Goal: Transaction & Acquisition: Purchase product/service

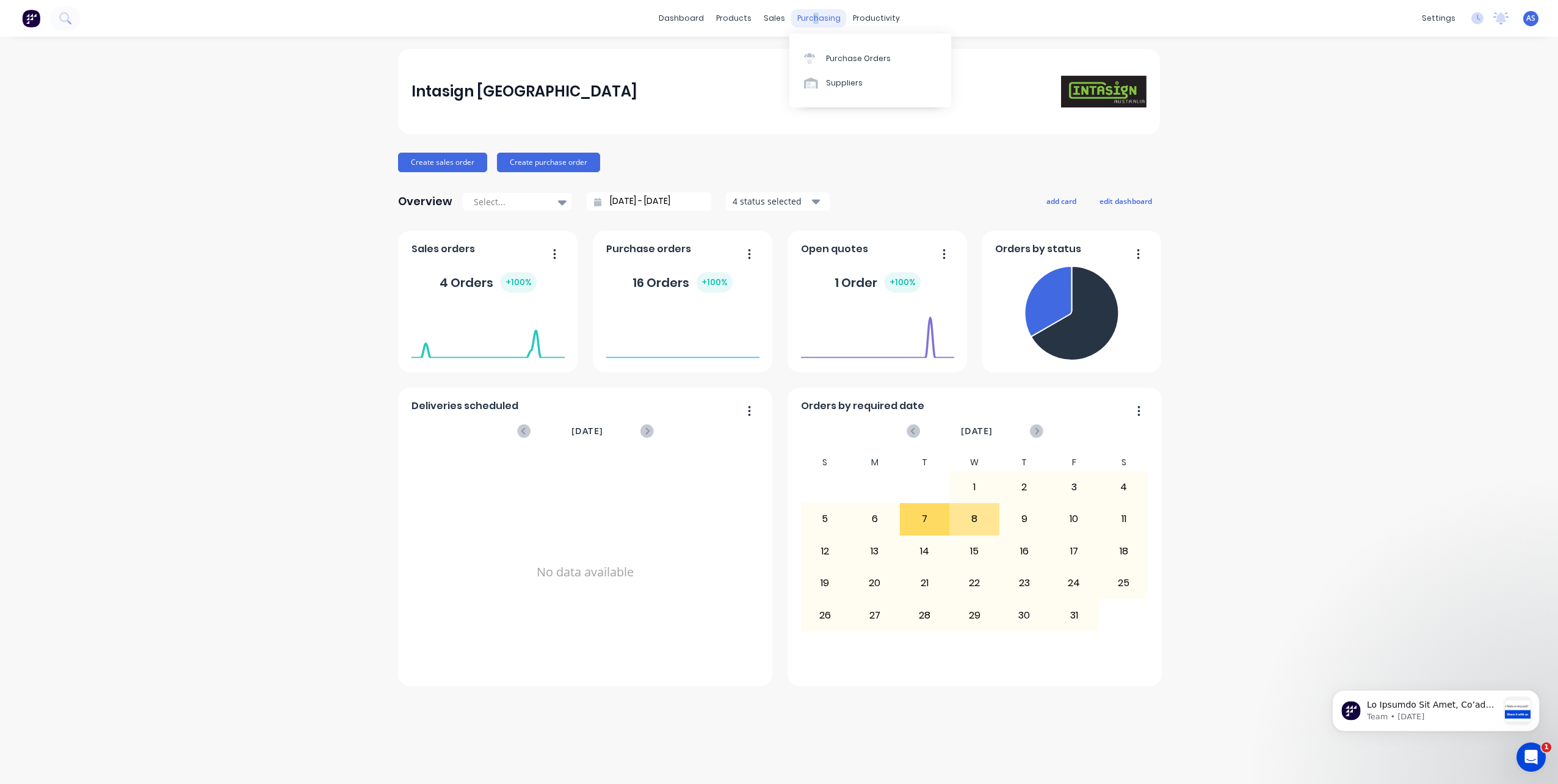
click at [816, 16] on div "purchasing" at bounding box center [819, 18] width 56 height 18
drag, startPoint x: 816, startPoint y: 16, endPoint x: 796, endPoint y: 19, distance: 20.2
click at [796, 19] on div "purchasing" at bounding box center [819, 18] width 56 height 18
click at [838, 59] on div "Purchase Orders" at bounding box center [857, 59] width 65 height 11
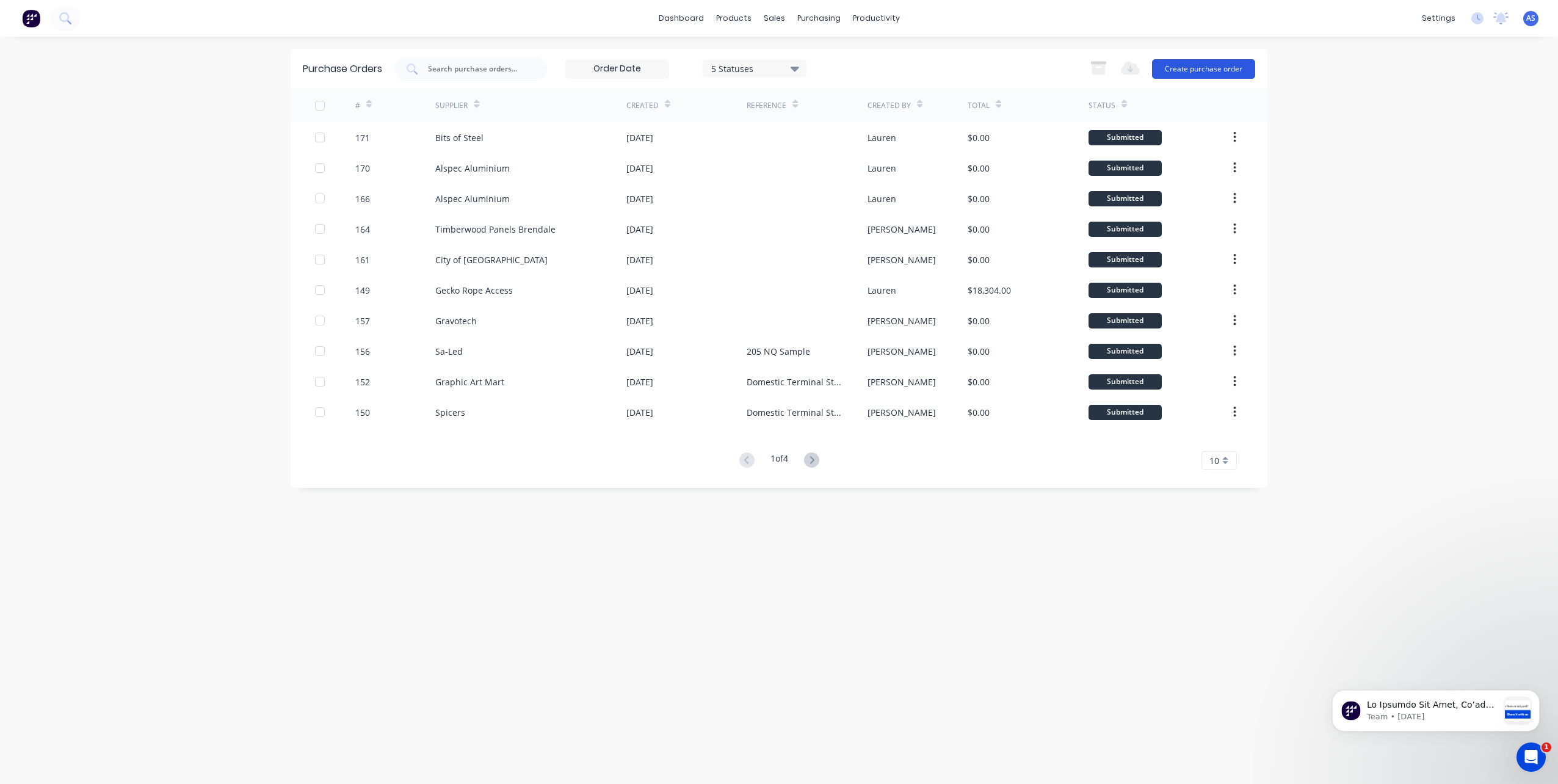
click at [1178, 71] on button "Create purchase order" at bounding box center [1203, 69] width 103 height 20
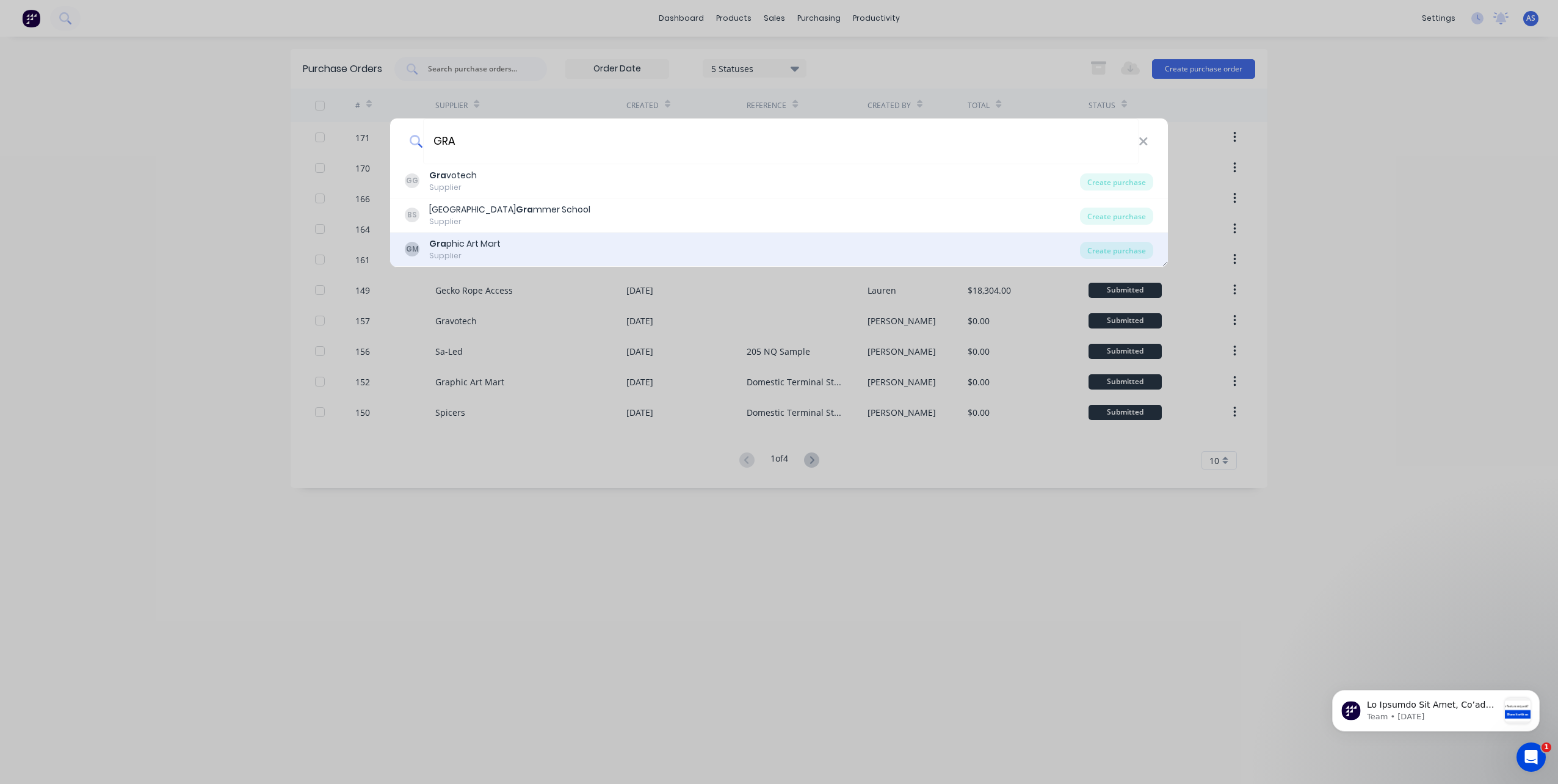
type input "GRA"
click at [457, 249] on div "Gra phic Art Mart" at bounding box center [465, 244] width 71 height 13
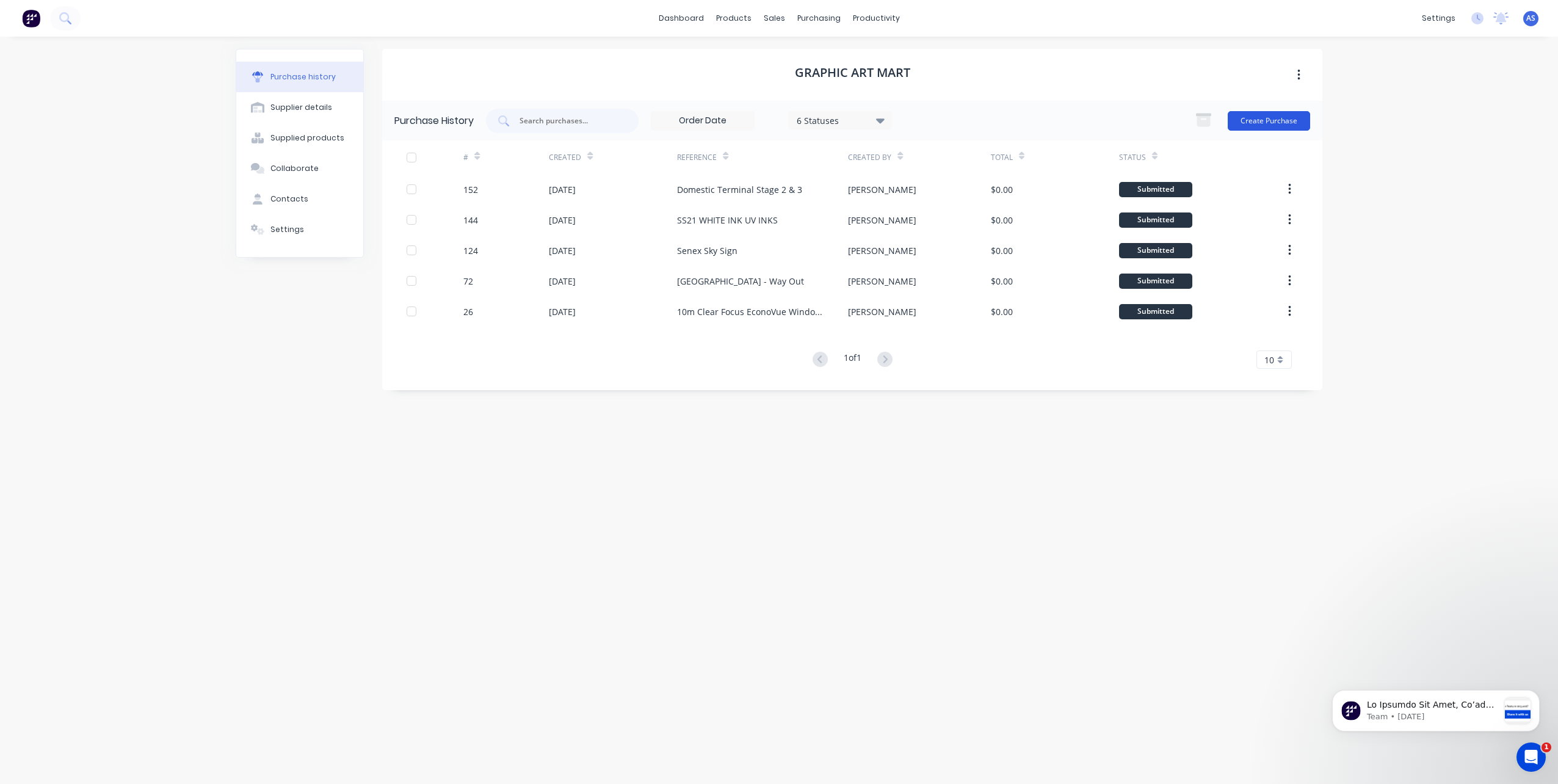
click at [1254, 119] on button "Create Purchase" at bounding box center [1269, 120] width 83 height 20
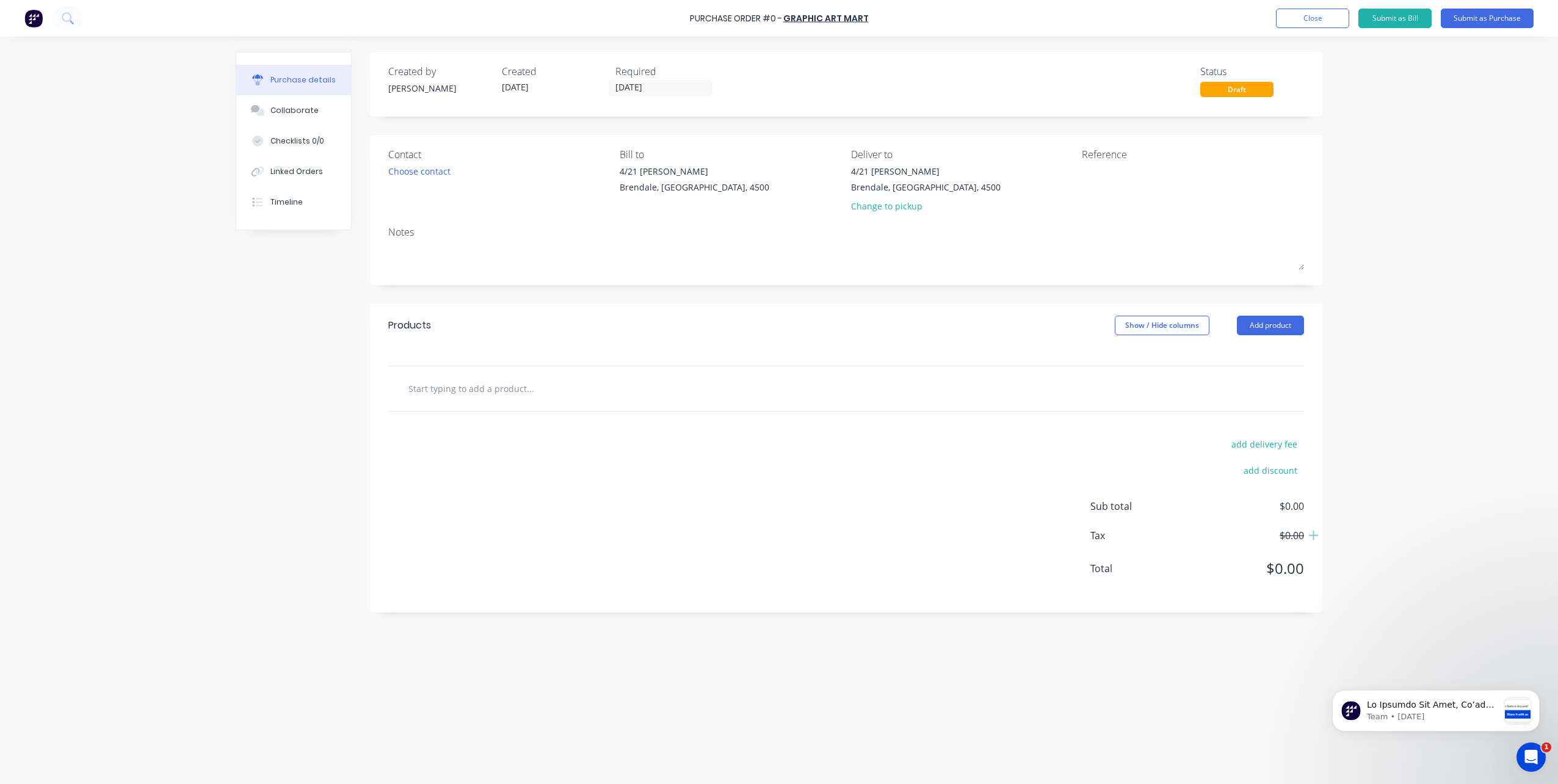
click at [497, 389] on input "text" at bounding box center [530, 388] width 244 height 24
click at [1252, 324] on button "Add product" at bounding box center [1271, 325] width 67 height 20
click at [1249, 355] on div "Product catalogue" at bounding box center [1246, 356] width 94 height 18
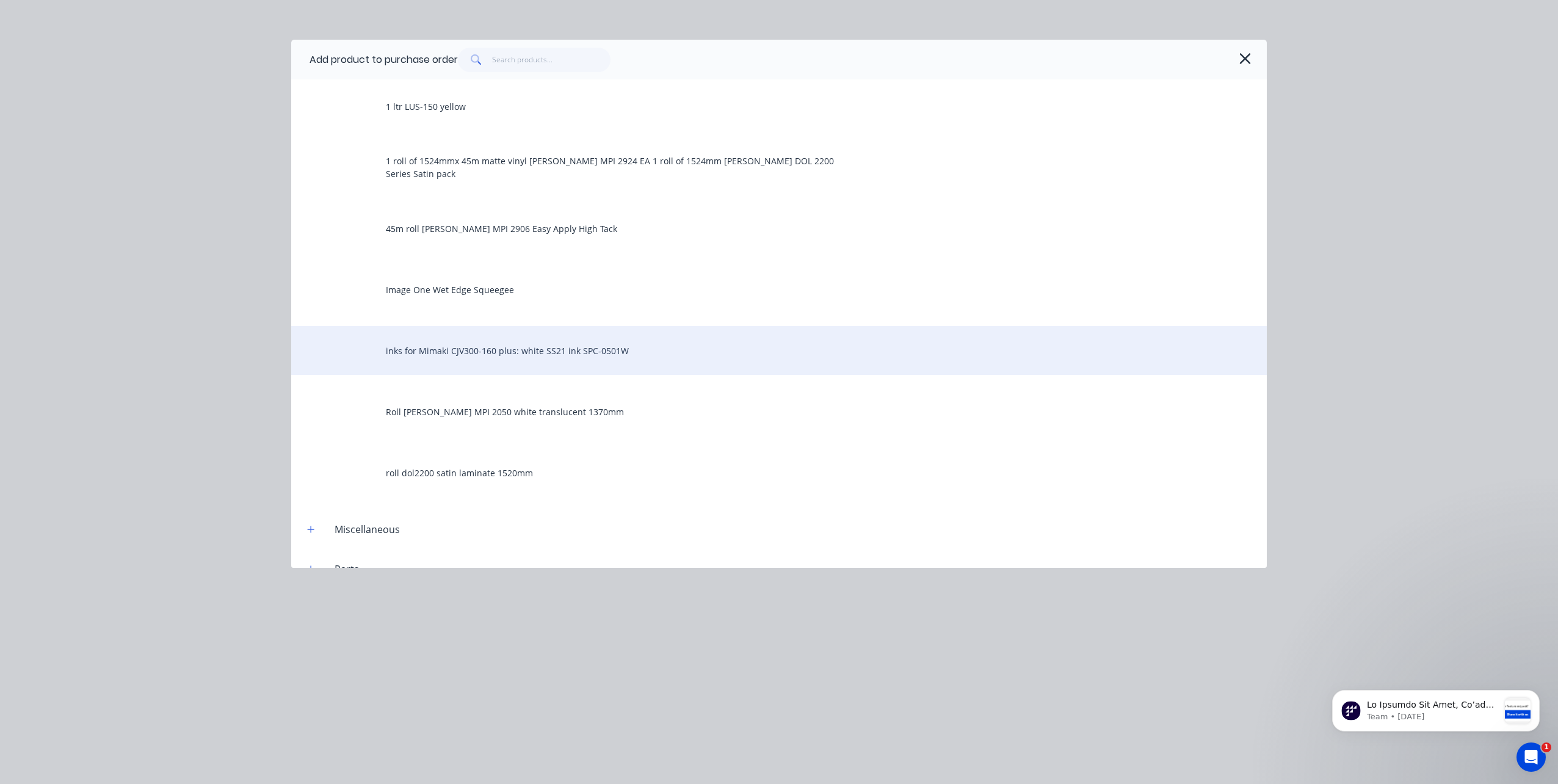
scroll to position [302, 0]
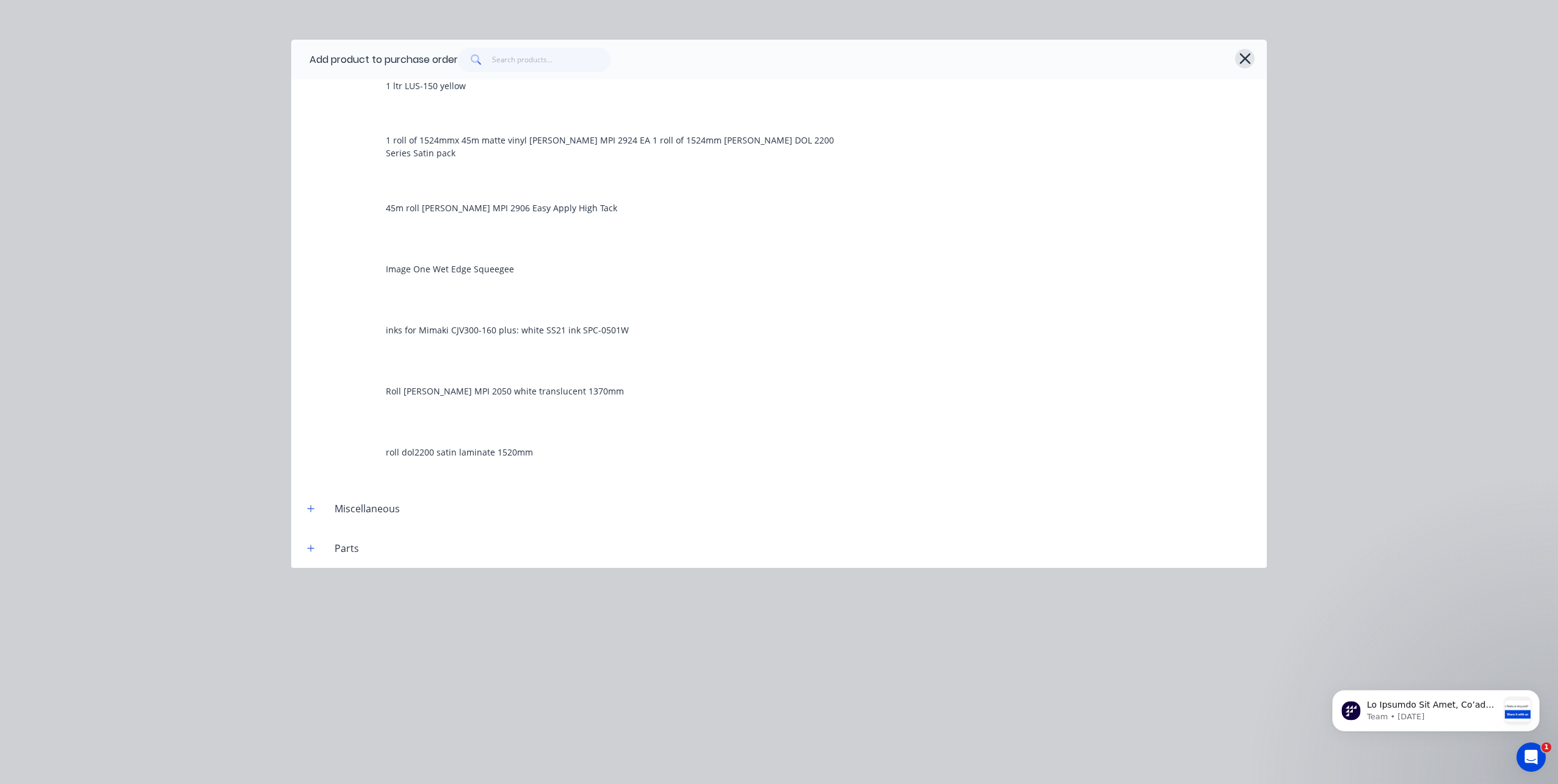
click at [1243, 54] on icon "button" at bounding box center [1245, 59] width 13 height 17
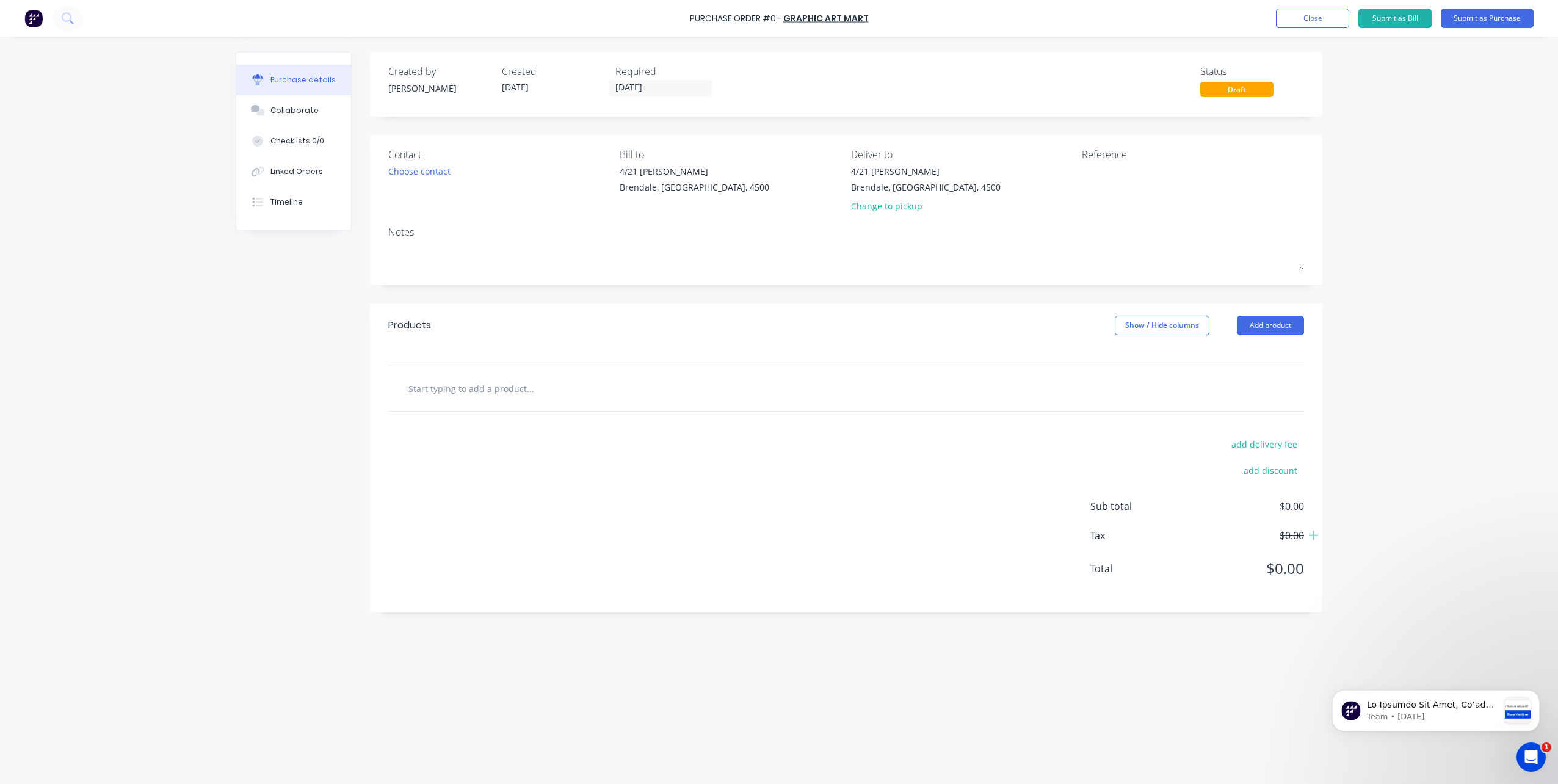
click at [469, 389] on input "text" at bounding box center [530, 388] width 244 height 24
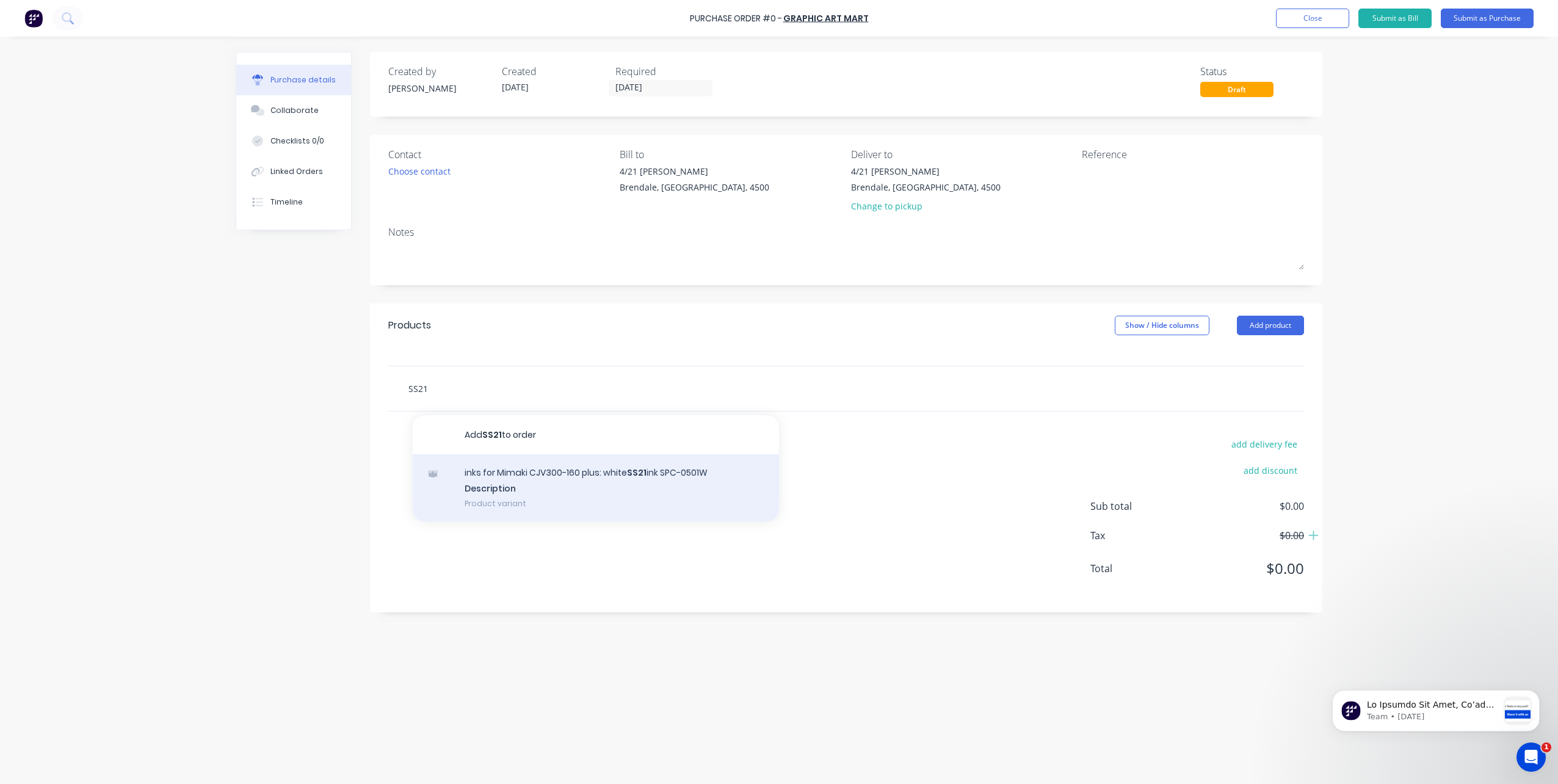
type input "SS21"
click at [492, 469] on div "inks for Mimaki CJV300-160 plus: white SS21 ink SPC-0501W Description Product v…" at bounding box center [595, 488] width 366 height 67
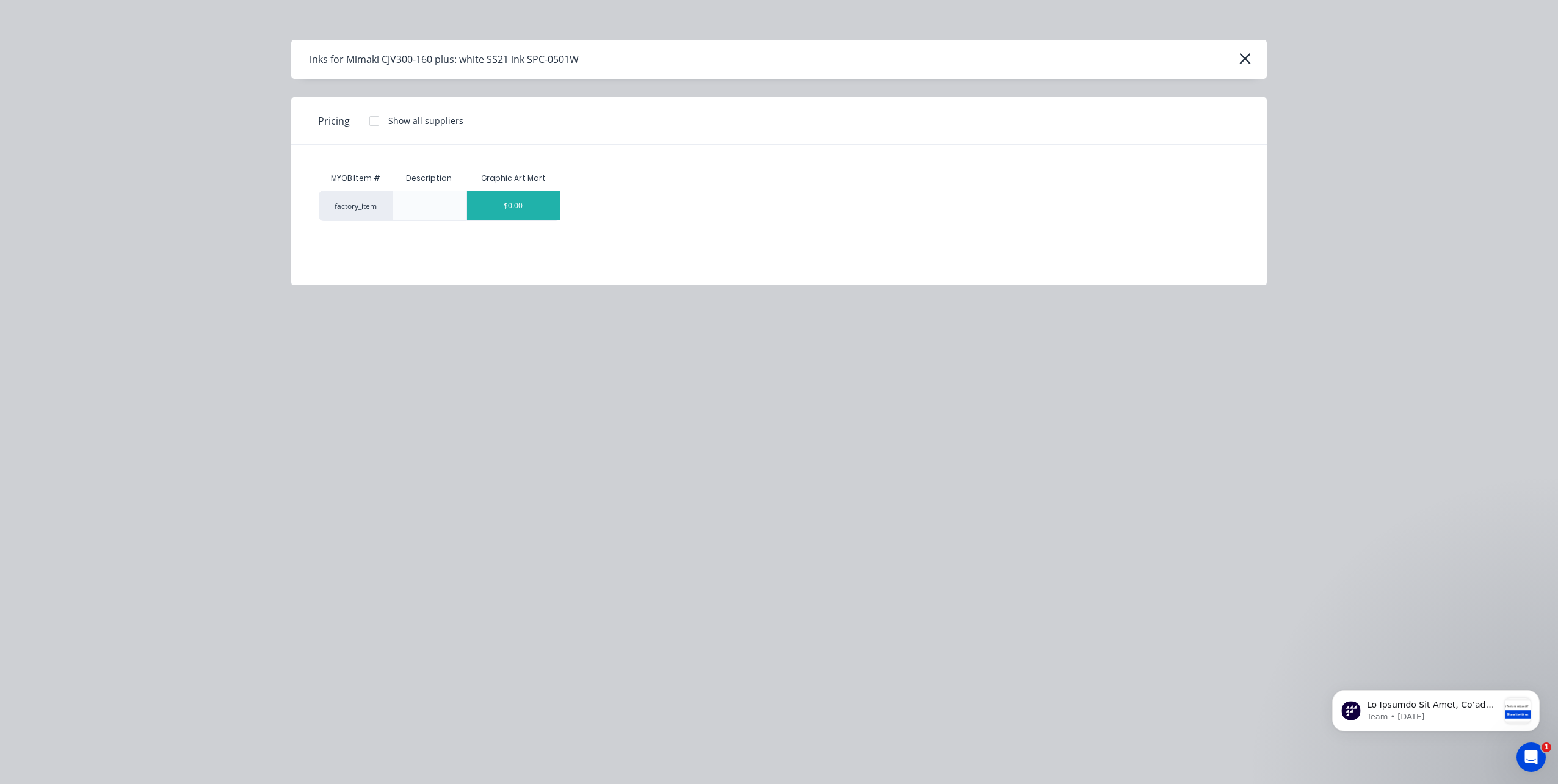
click at [514, 207] on div "$0.00" at bounding box center [513, 206] width 93 height 29
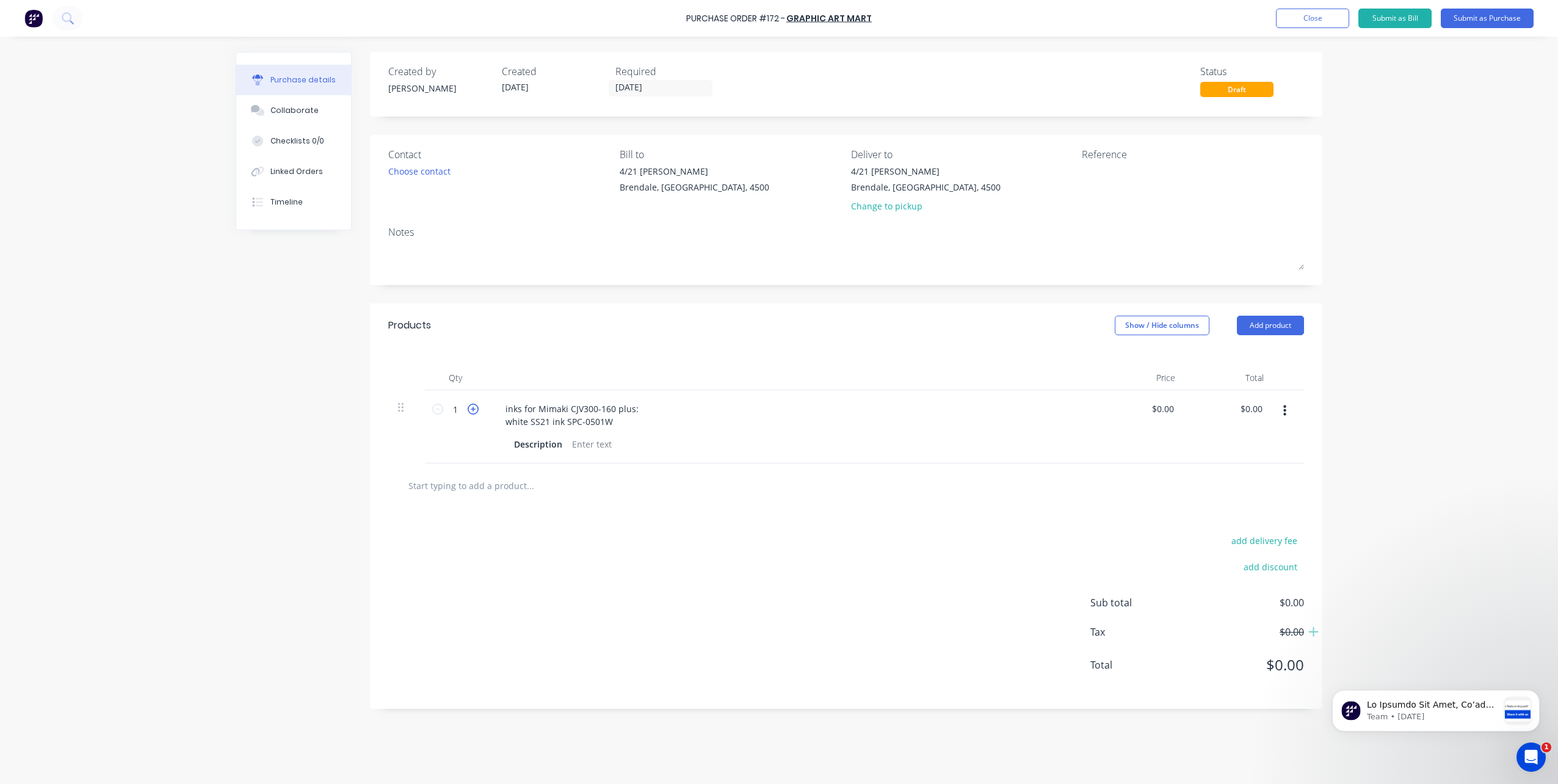
click at [476, 410] on icon at bounding box center [473, 409] width 11 height 11
type input "2"
drag, startPoint x: 503, startPoint y: 402, endPoint x: 640, endPoint y: 407, distance: 137.1
click at [640, 407] on div "inks for Mimaki CJV300-160 plus: white SS21 ink SPC-0501W" at bounding box center [572, 414] width 152 height 30
copy div "inks for Mimaki CJV300-160 plus:"
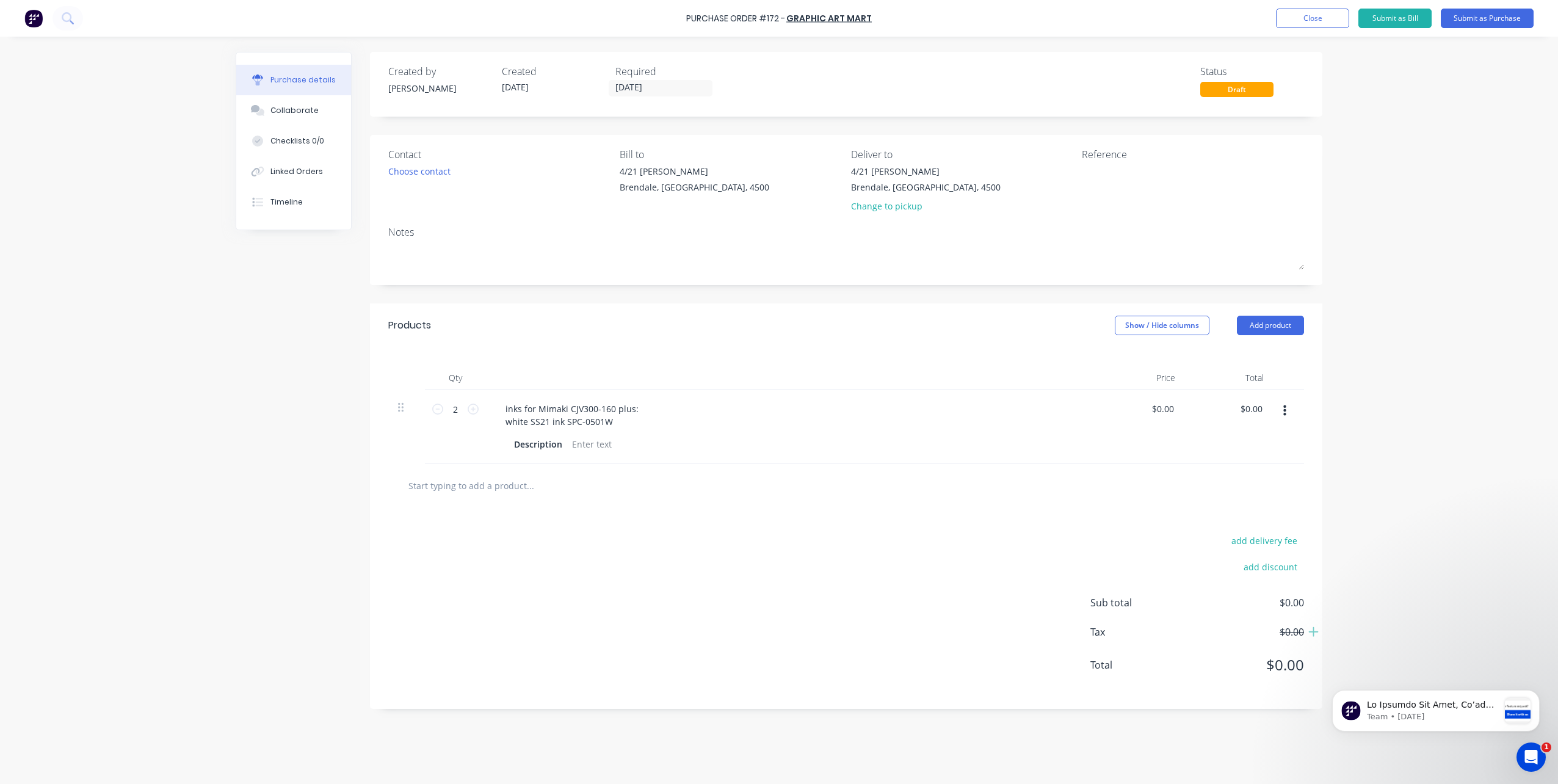
click at [513, 487] on input "text" at bounding box center [530, 485] width 244 height 24
paste input "inks for Mimaki CJV300-160 plus:"
click at [544, 485] on input "inks for Mimaki CJV300-160 plus:" at bounding box center [530, 485] width 244 height 24
paste input "1 off Cyan SS21 ink SPC-0501C"
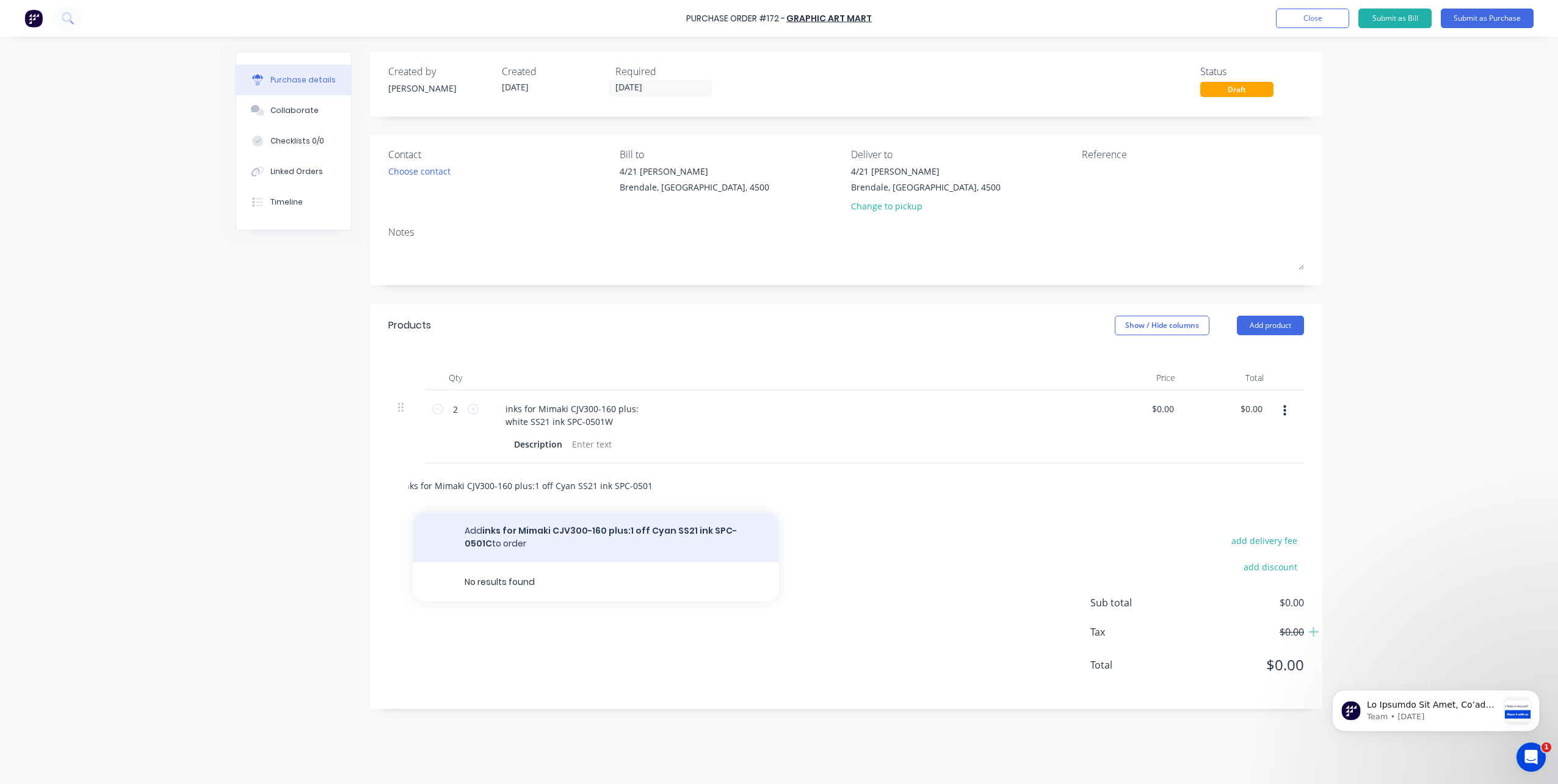
type input "inks for Mimaki CJV300-160 plus:1 off Cyan SS21 ink SPC-0501C"
click at [472, 532] on button "Add inks for Mimaki CJV300-160 plus:1 off Cyan SS21 ink SPC-0501C to order" at bounding box center [595, 537] width 366 height 50
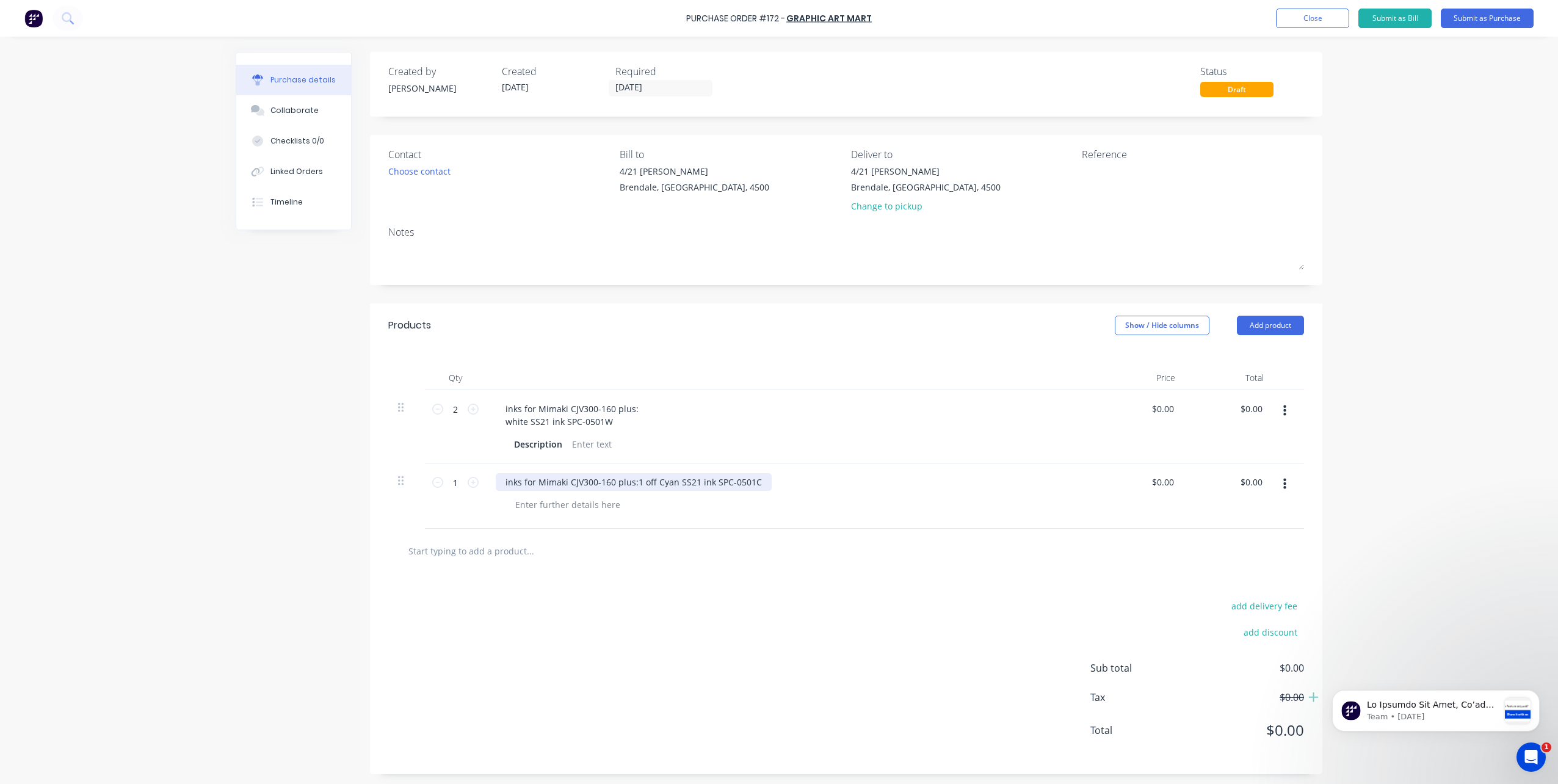
click at [628, 484] on div "inks for Mimaki CJV300-160 plus:1 off Cyan SS21 ink SPC-0501C" at bounding box center [634, 482] width 276 height 18
click at [650, 481] on div "inks for Mimaki CJV300-160 plus:1 off Cyan SS21 ink SPC-0501C" at bounding box center [634, 482] width 276 height 18
click at [518, 482] on div "inks for Mimaki CJV300-160 plus: Cyan SS21 ink SPC-0501C" at bounding box center [572, 488] width 152 height 30
drag, startPoint x: 498, startPoint y: 482, endPoint x: 647, endPoint y: 478, distance: 149.1
click at [647, 478] on div "inks for Mimaki CJV300-160 plus: Cyan SS21 ink SPC-0501C" at bounding box center [791, 488] width 590 height 30
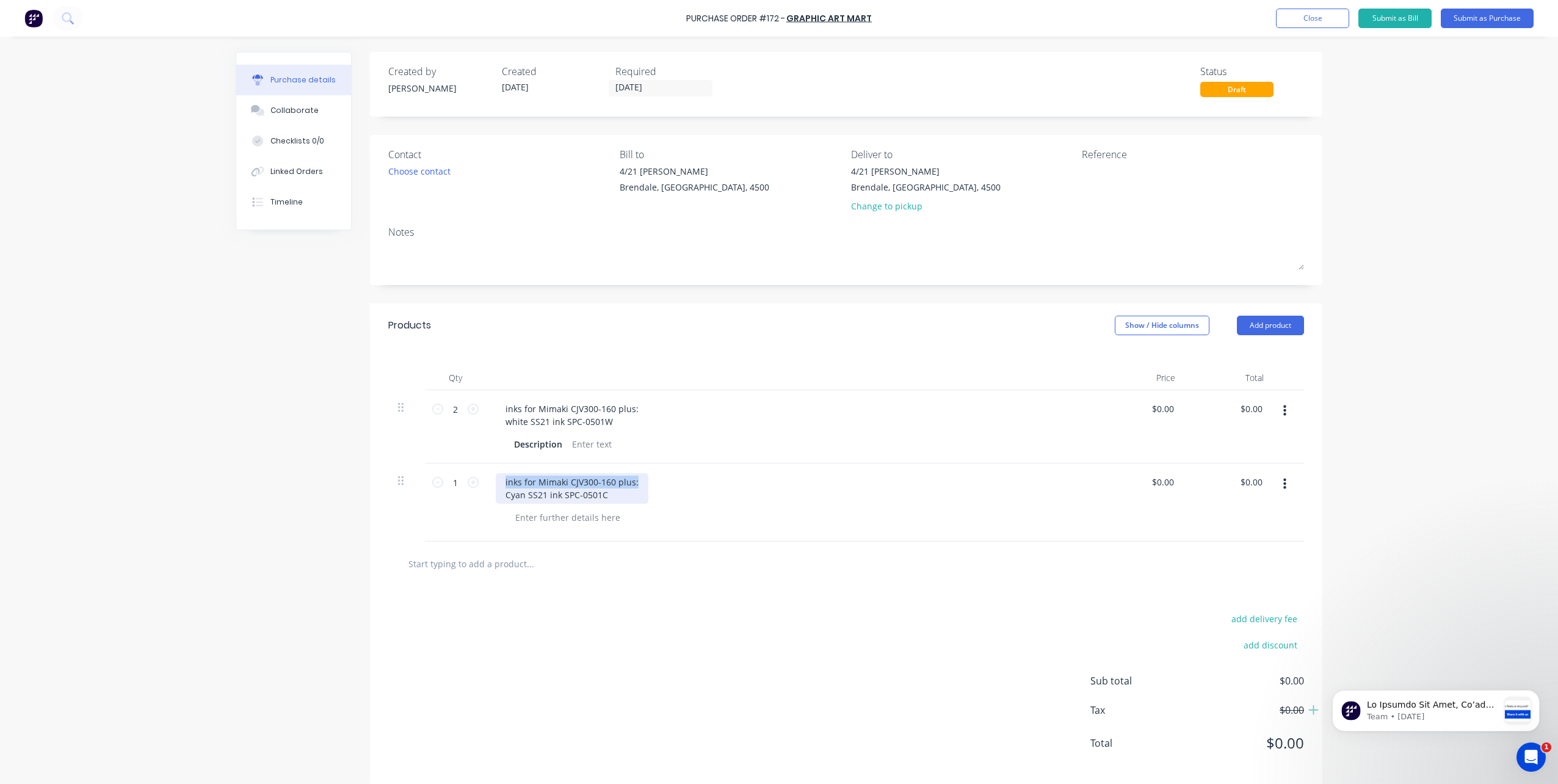
copy div "inks for Mimaki CJV300-160 plus:"
click at [565, 564] on input "text" at bounding box center [530, 563] width 244 height 24
click at [511, 562] on input "text" at bounding box center [530, 563] width 244 height 24
paste input "inks for Mimaki CJV300-160 plus:"
click at [547, 565] on input "inks for Mimaki CJV300-160 plus:" at bounding box center [530, 563] width 244 height 24
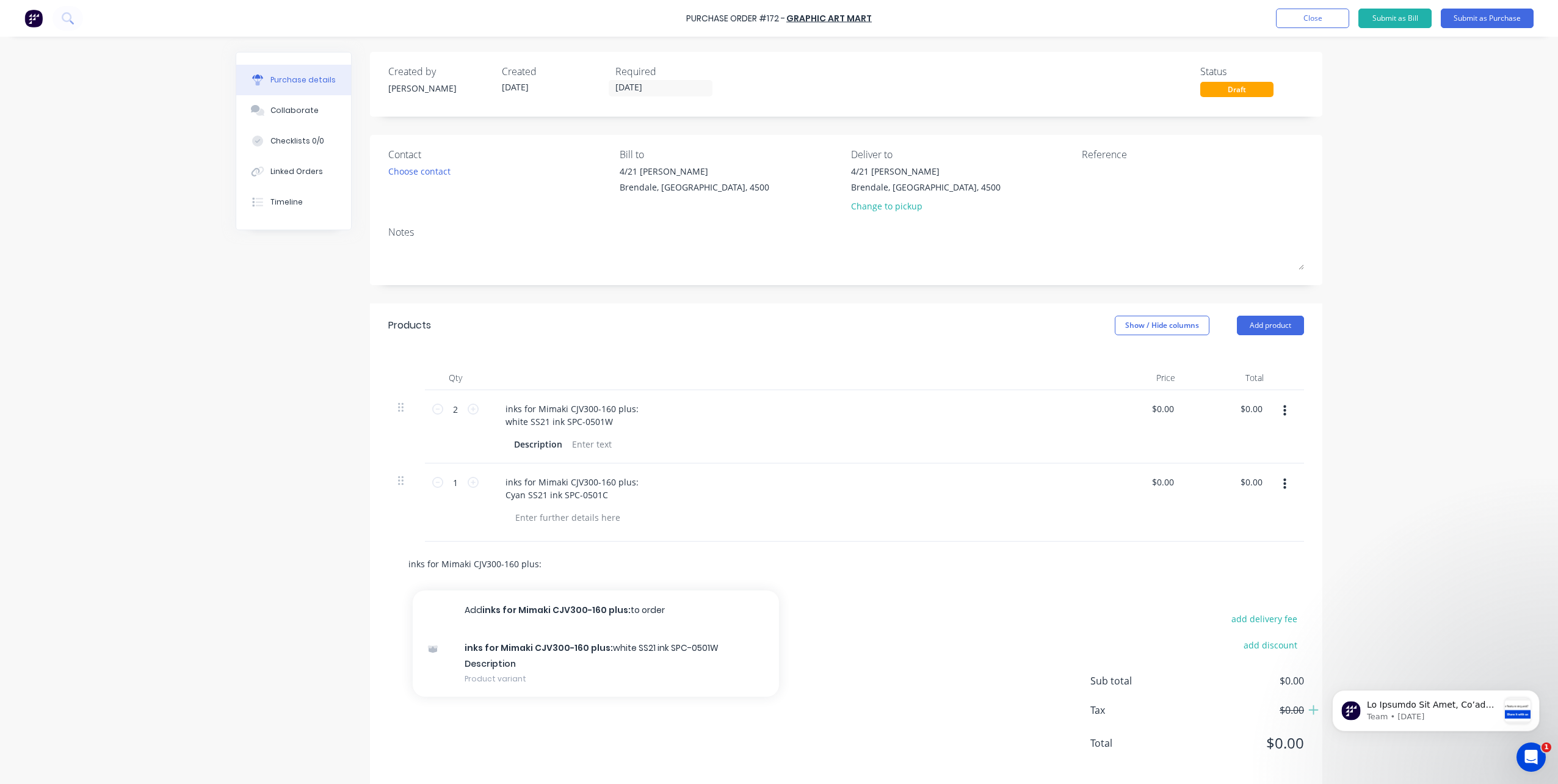
paste input "Magenta SS21 ink SPC-0501LM"
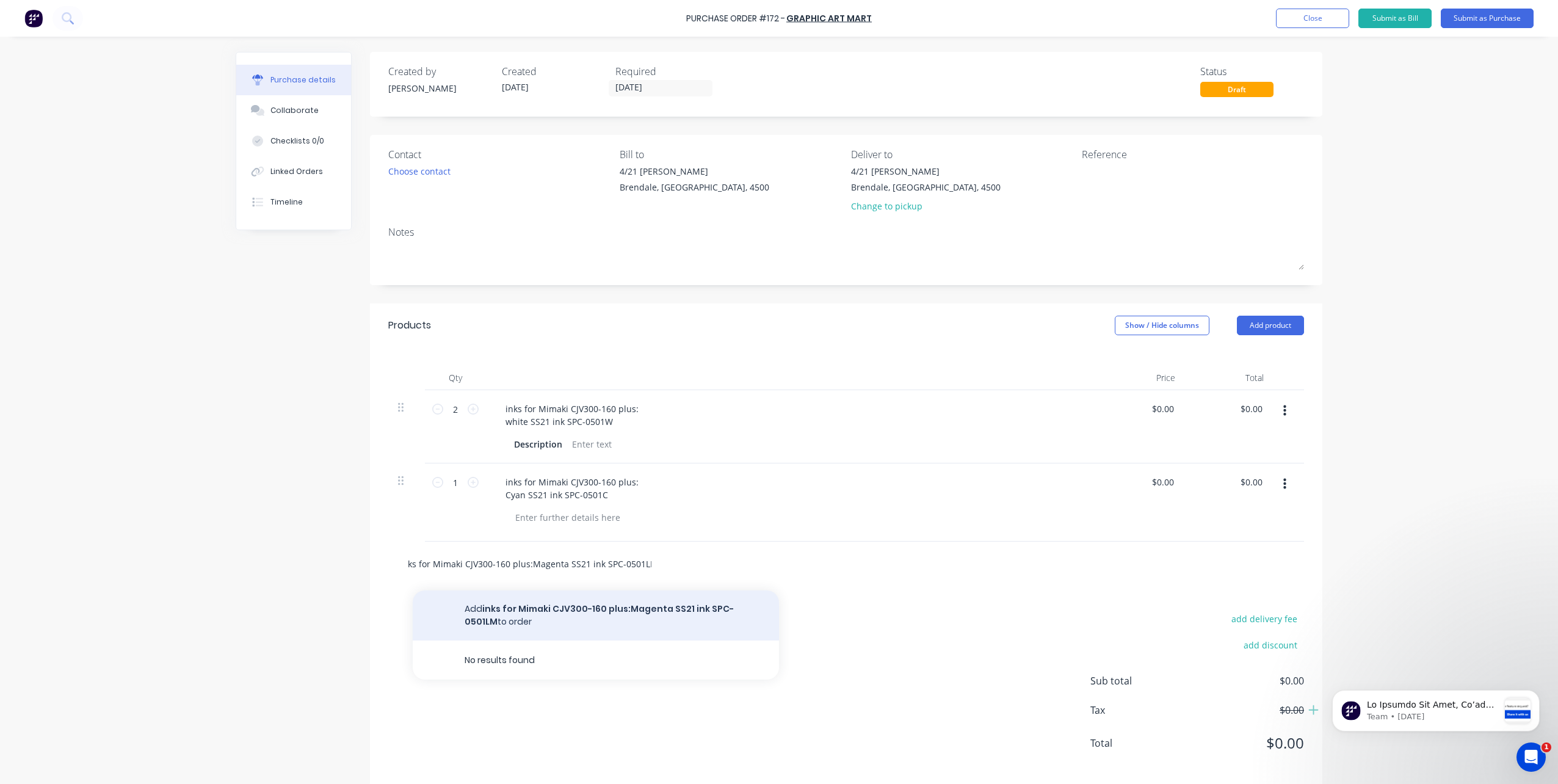
type input "inks for Mimaki CJV300-160 plus:Magenta SS21 ink SPC-0501LM"
click at [470, 620] on button "Add inks for Mimaki CJV300-160 plus:Magenta SS21 ink SPC-0501LM to order" at bounding box center [595, 615] width 366 height 50
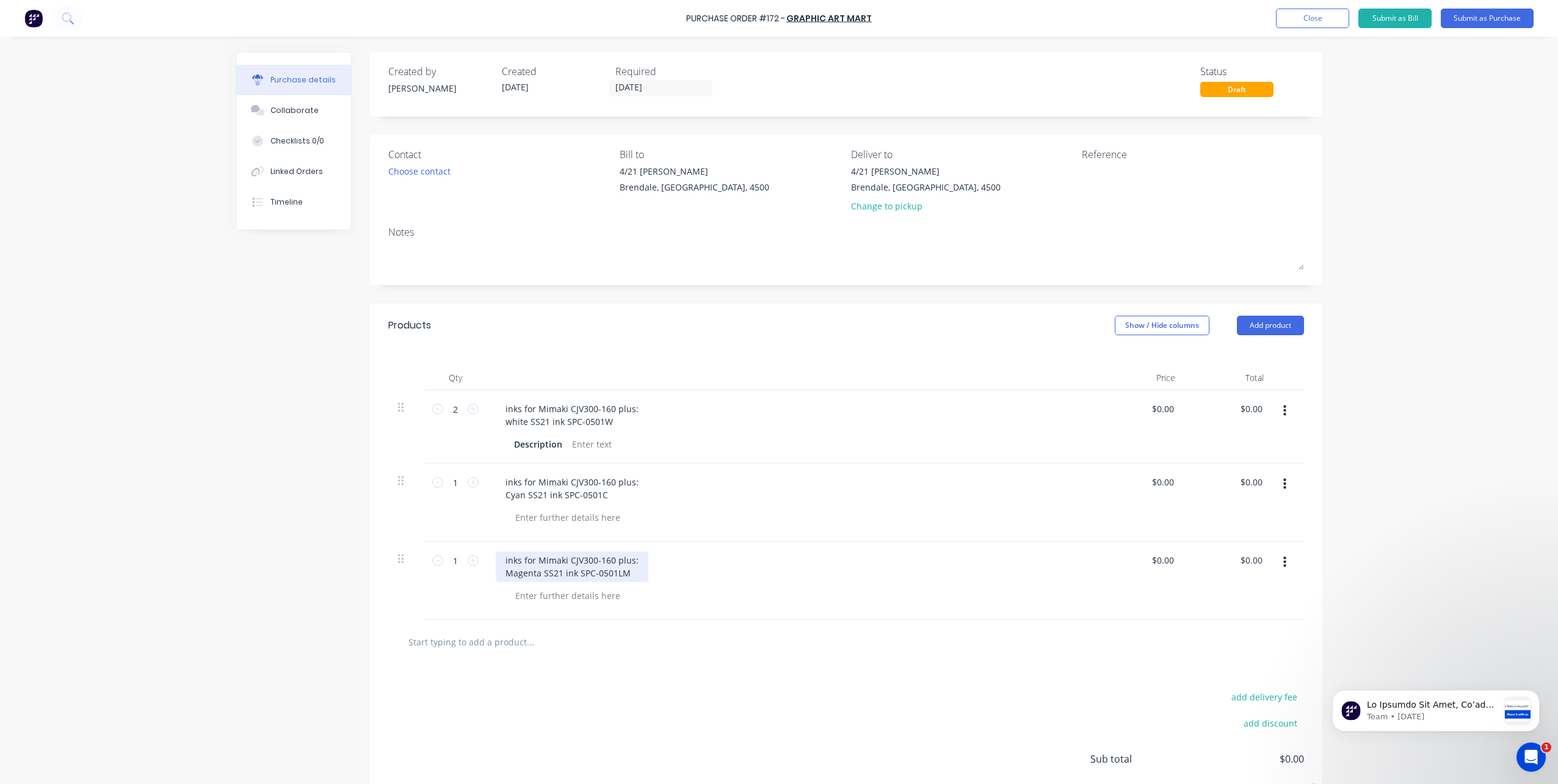
click at [497, 552] on div "inks for Mimaki CJV300-160 plus: Magenta SS21 ink SPC-0501LM" at bounding box center [572, 565] width 152 height 30
drag, startPoint x: 498, startPoint y: 558, endPoint x: 671, endPoint y: 580, distance: 174.4
click at [671, 580] on div "inks for Mimaki CJV300-160 plus: Magenta SS21 ink SPC-0501LM" at bounding box center [791, 565] width 590 height 30
copy div "inks for Mimaki CJV300-160 plus: Magenta SS21 ink SPC-0501LM"
click at [504, 645] on input "text" at bounding box center [530, 641] width 244 height 24
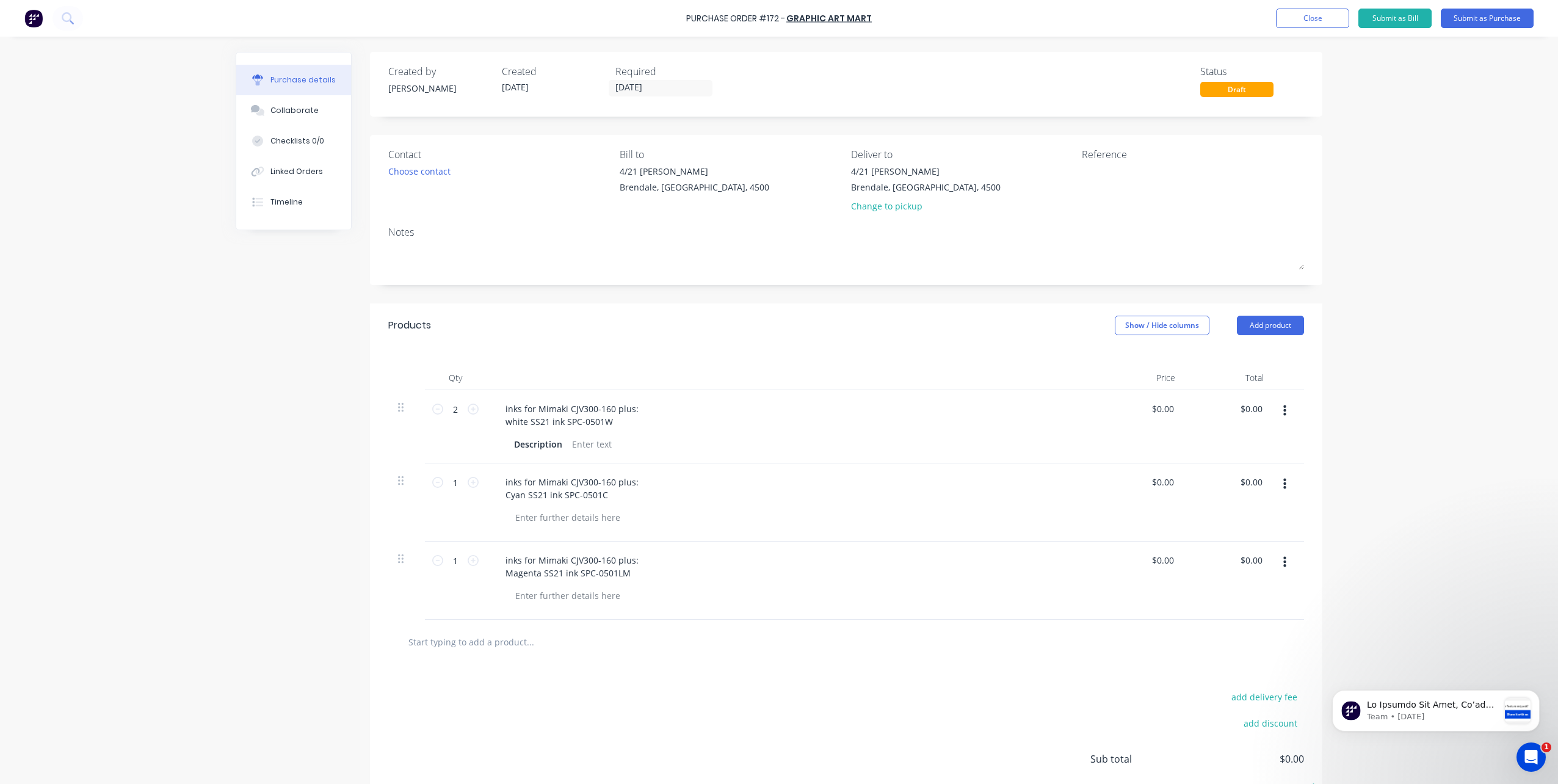
click at [450, 640] on input "text" at bounding box center [530, 641] width 244 height 24
click at [421, 639] on input "text" at bounding box center [530, 641] width 244 height 24
paste input "inks for Mimaki CJV300-160 plus: Magenta SS21 ink SPC-0501LM"
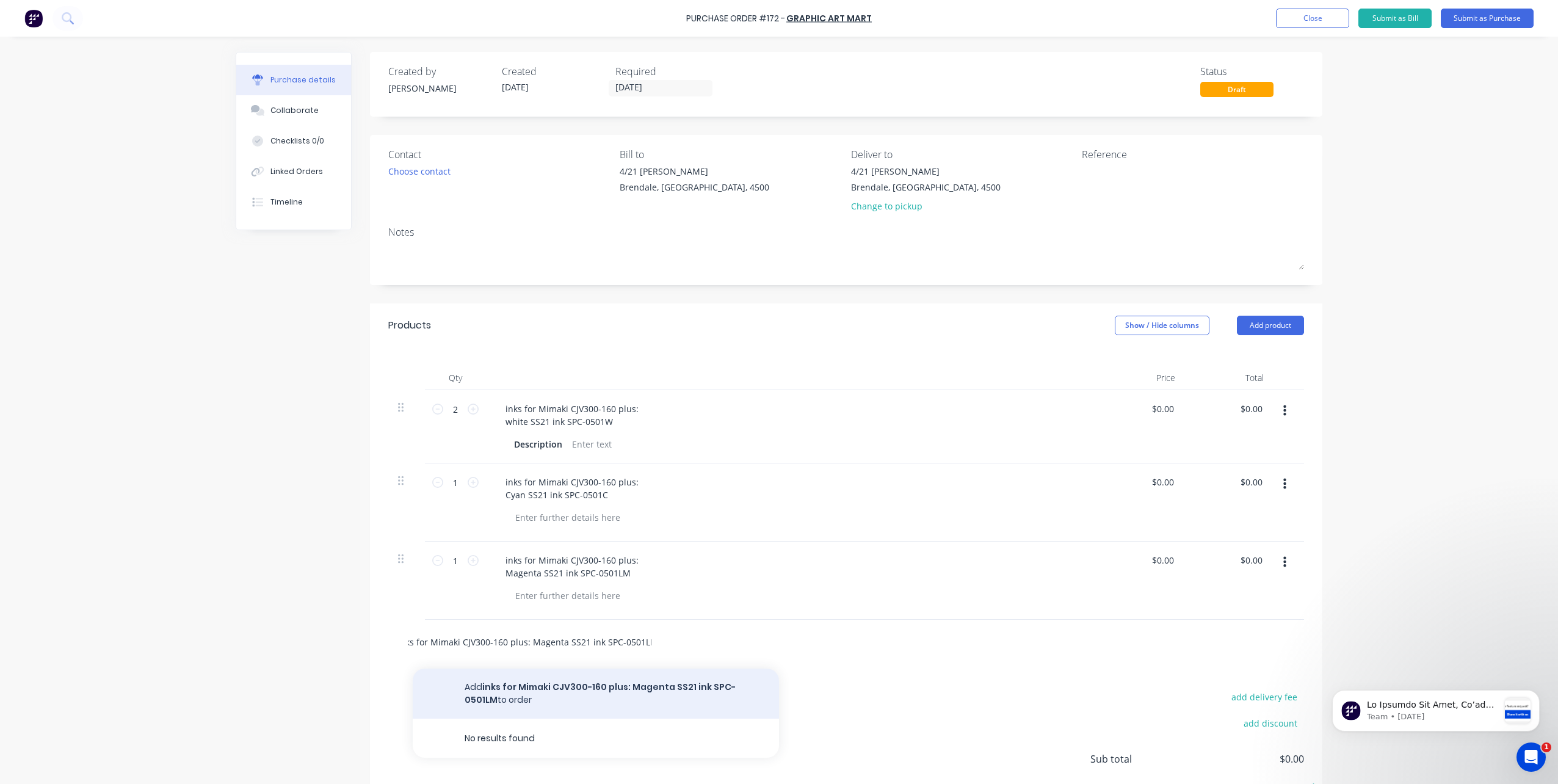
type input "inks for Mimaki CJV300-160 plus: Magenta SS21 ink SPC-0501LM"
click at [481, 697] on button "Add inks for Mimaki CJV300-160 plus: Magenta SS21 ink SPC-0501LM to order" at bounding box center [595, 694] width 366 height 50
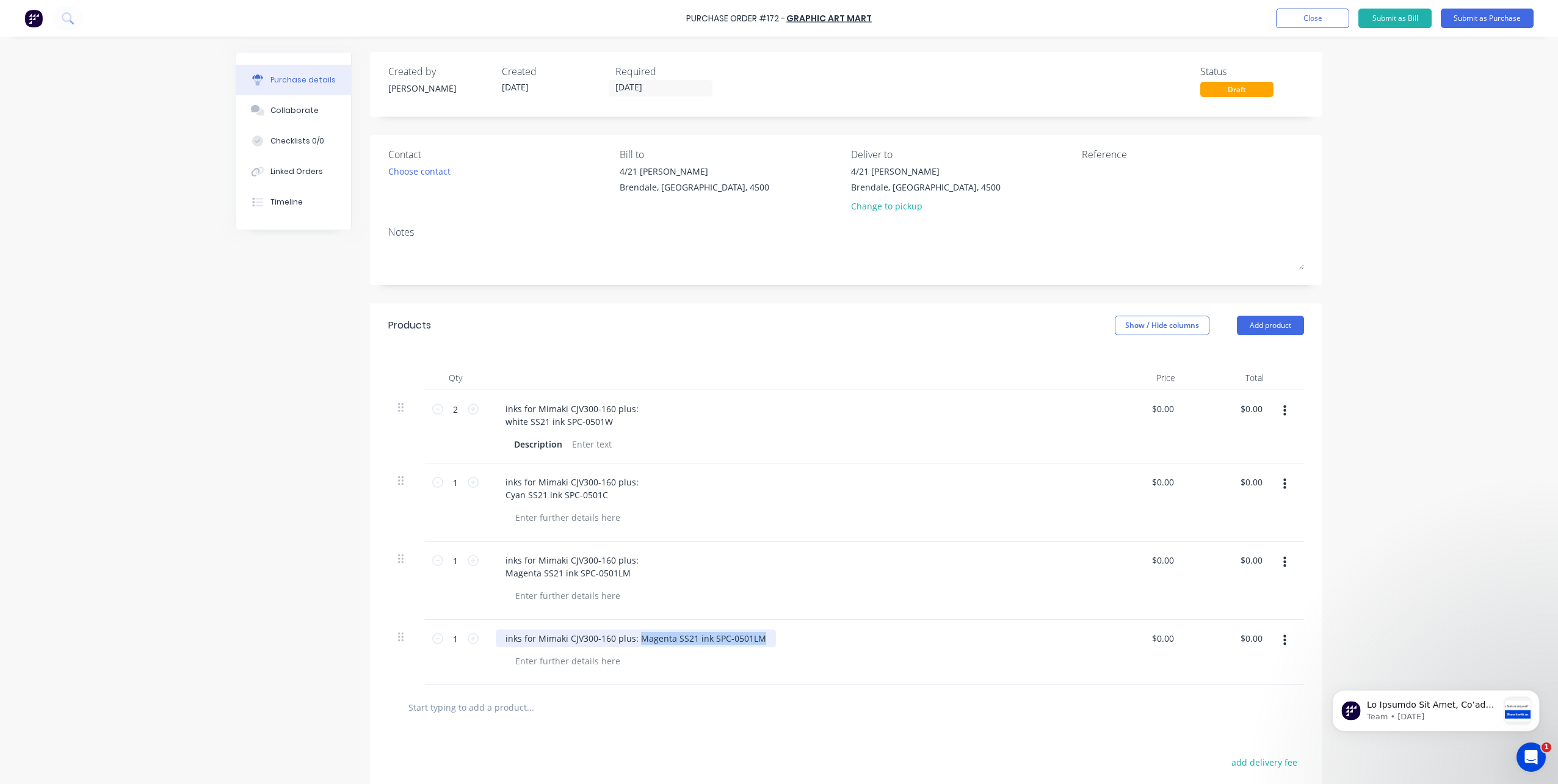
drag, startPoint x: 636, startPoint y: 642, endPoint x: 885, endPoint y: 647, distance: 249.1
click at [885, 647] on div "inks for Mimaki CJV300-160 plus: Magenta SS21 ink SPC-0501LM" at bounding box center [790, 652] width 610 height 65
paste div
click at [636, 637] on div "inks for Mimaki CJV300-160 plus: Yellow SS21 ink SPC-0501Y" at bounding box center [628, 638] width 263 height 18
click at [631, 639] on div "inks for Mimaki CJV300-160 plus: Yellow SS21 ink SPC-0501Y" at bounding box center [628, 638] width 263 height 18
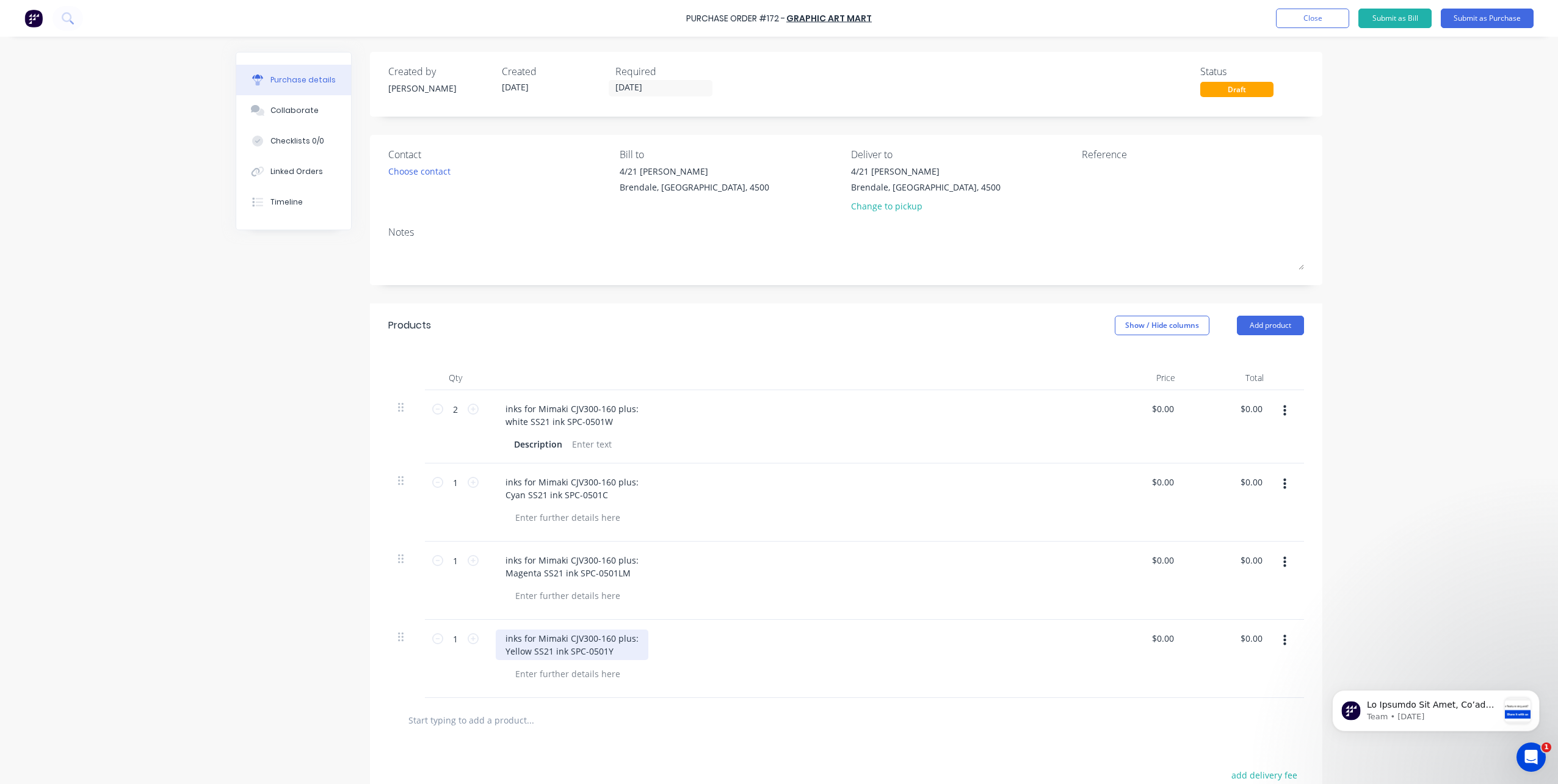
click at [503, 639] on div "inks for Mimaki CJV300-160 plus: Yellow SS21 ink SPC-0501Y" at bounding box center [572, 644] width 152 height 30
drag, startPoint x: 499, startPoint y: 635, endPoint x: 652, endPoint y: 664, distance: 155.7
click at [652, 664] on div "inks for Mimaki CJV300-160 plus: Yellow SS21 ink SPC-0501Y" at bounding box center [790, 658] width 610 height 78
copy div "inks for Mimaki CJV300-160 plus: Yellow SS21 ink SPC-0501Y"
drag, startPoint x: 535, startPoint y: 719, endPoint x: 516, endPoint y: 718, distance: 19.0
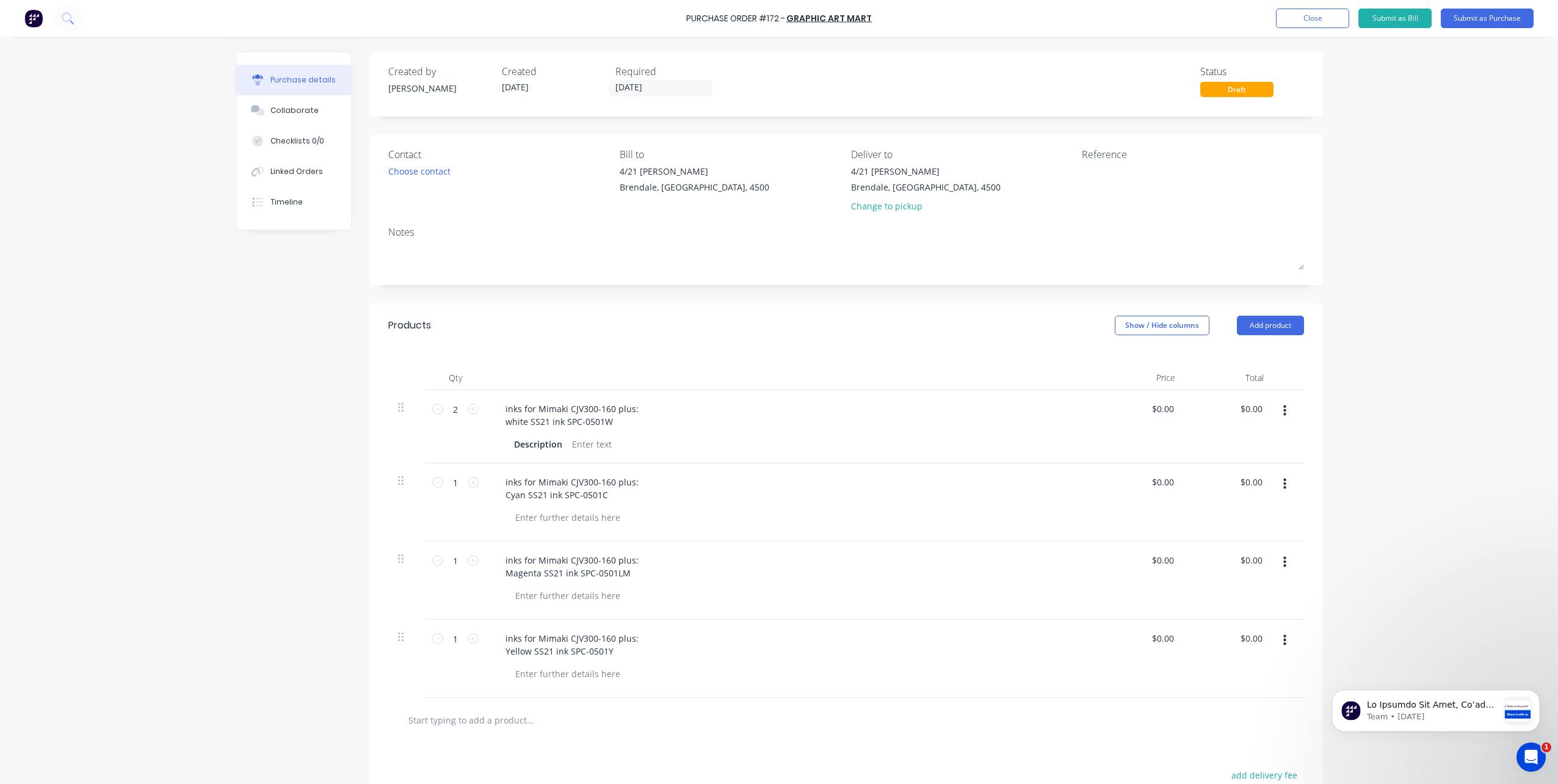
click at [529, 719] on input "text" at bounding box center [530, 719] width 244 height 24
click at [493, 720] on input "text" at bounding box center [530, 719] width 244 height 24
click at [502, 721] on input "text" at bounding box center [530, 719] width 244 height 24
paste input "inks for Mimaki CJV300-160 plus: Yellow SS21 ink SPC-0501Y"
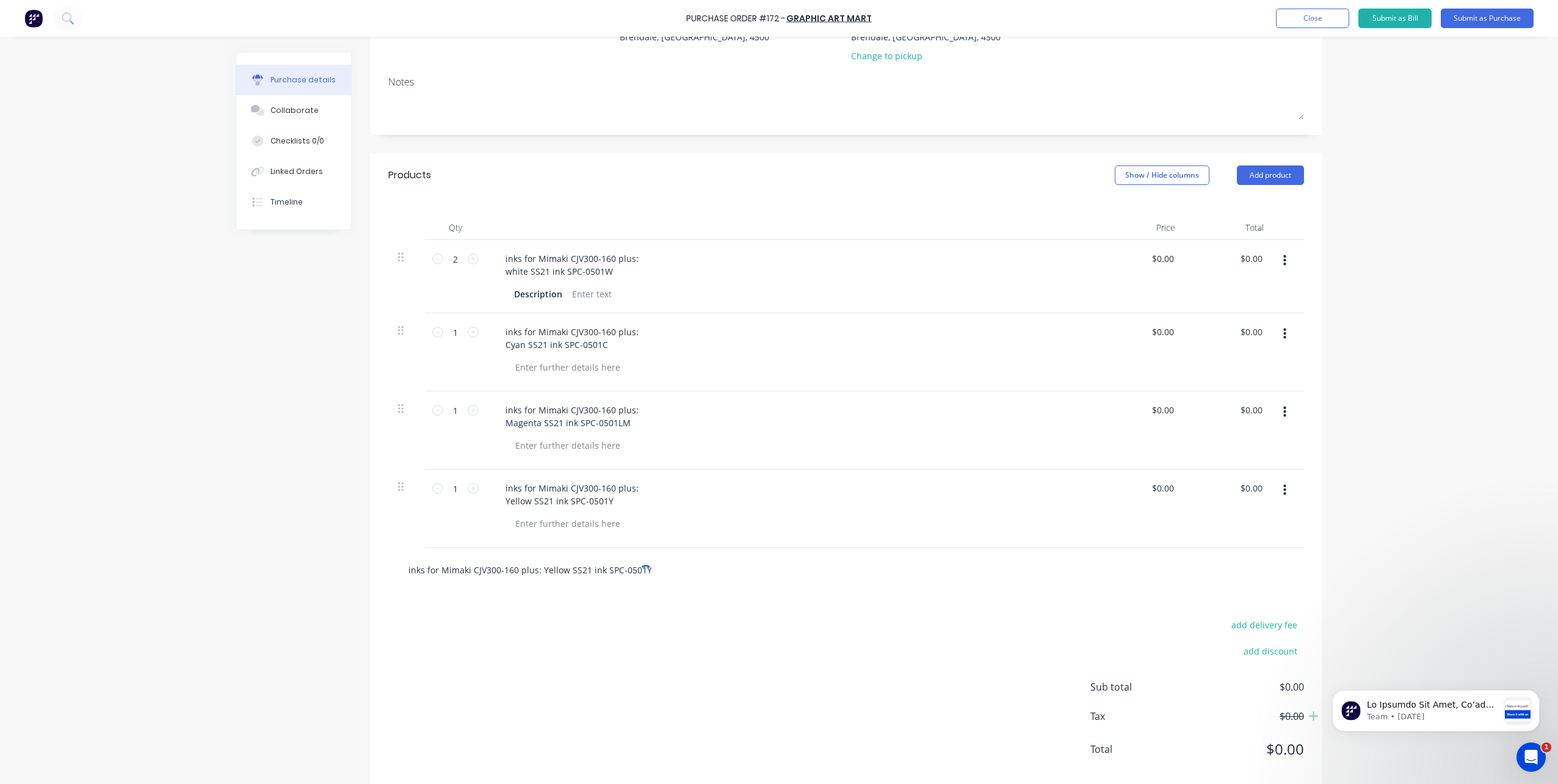
scroll to position [171, 0]
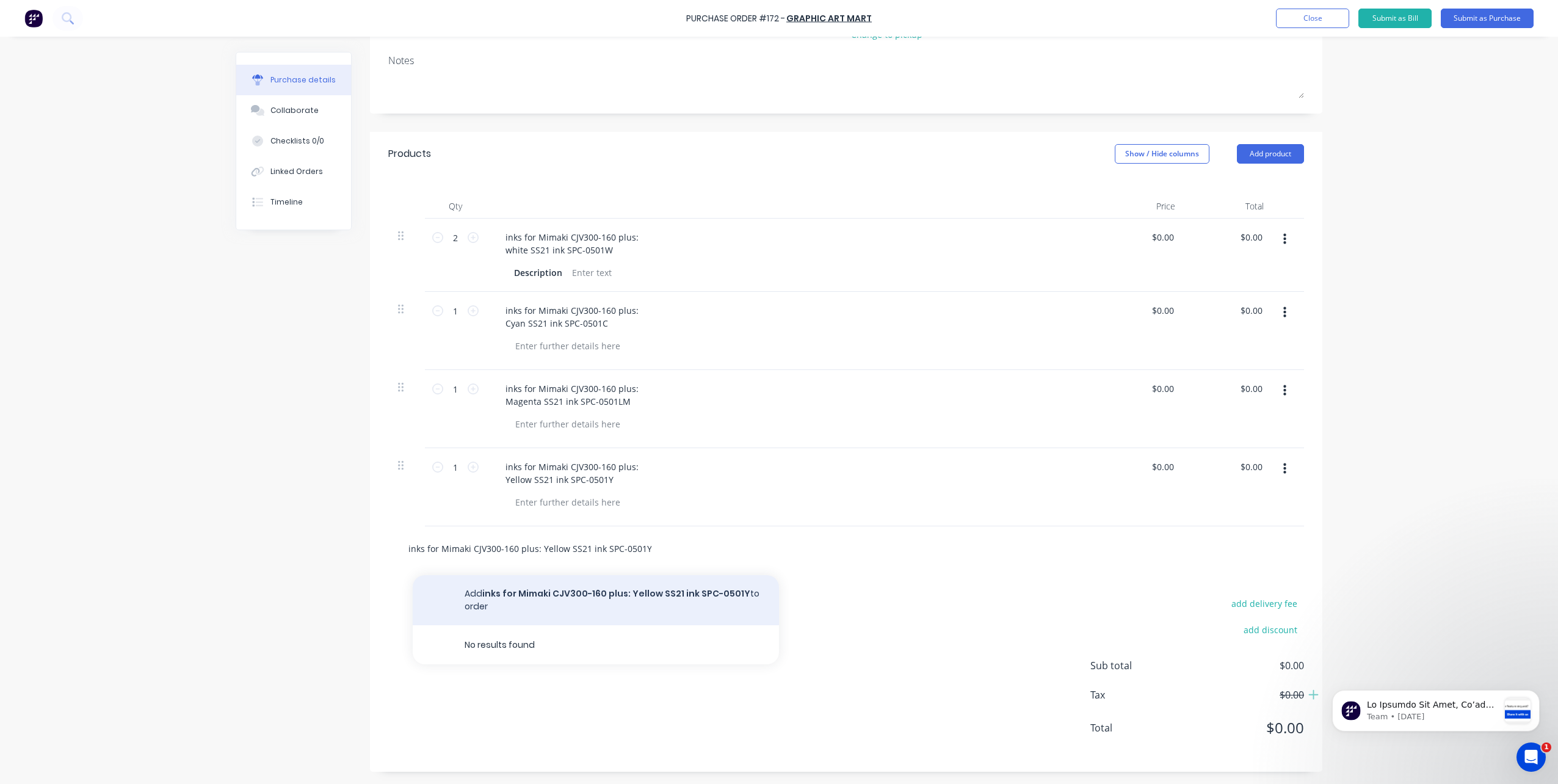
type input "inks for Mimaki CJV300-160 plus: Yellow SS21 ink SPC-0501Y"
click at [491, 603] on button "Add inks for Mimaki CJV300-160 plus: Yellow SS21 ink SPC-0501Y to order" at bounding box center [595, 600] width 366 height 50
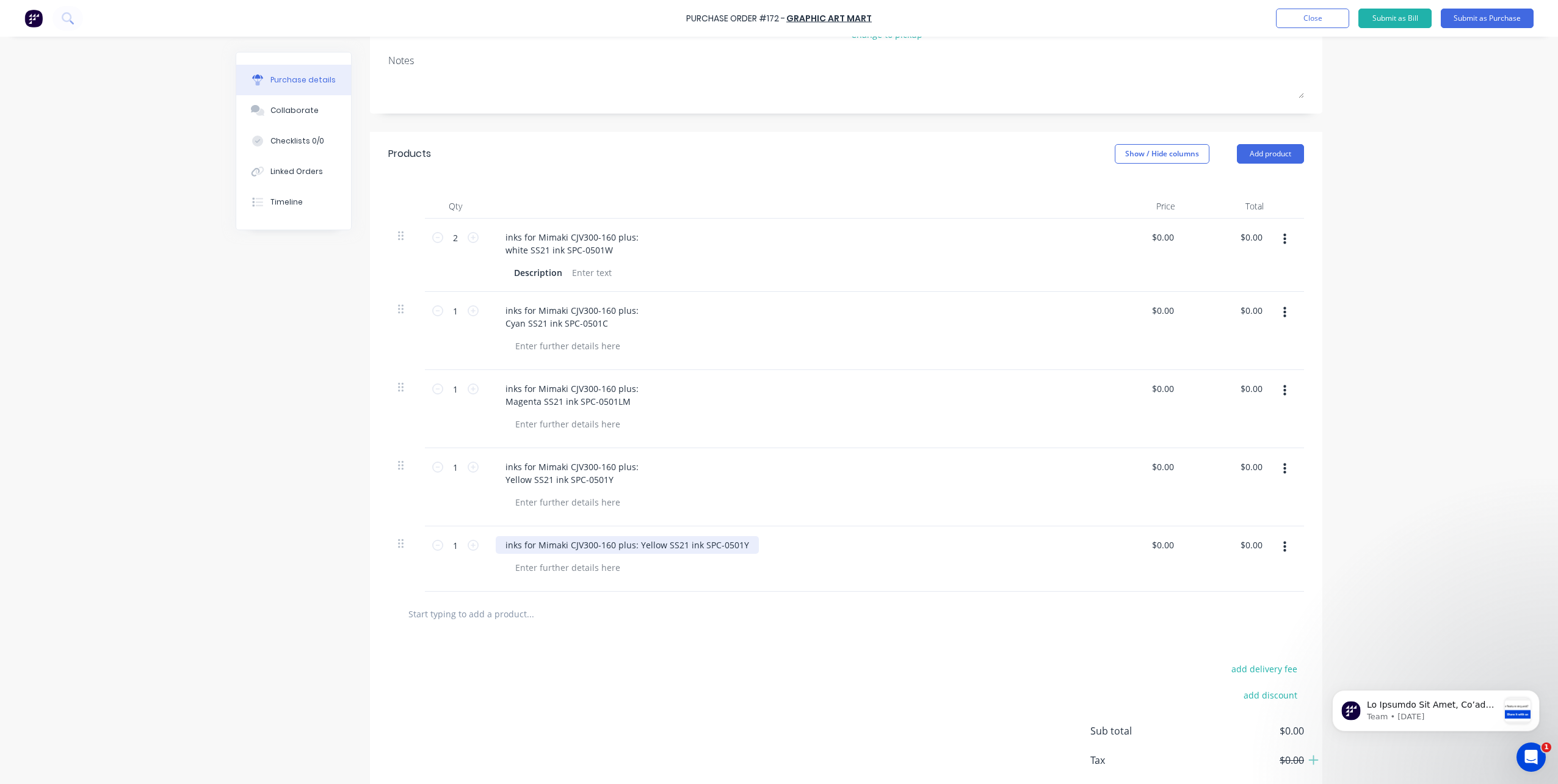
click at [640, 545] on div "inks for Mimaki CJV300-160 plus: Yellow SS21 ink SPC-0501Y" at bounding box center [628, 545] width 263 height 18
drag, startPoint x: 629, startPoint y: 546, endPoint x: 856, endPoint y: 569, distance: 228.2
click at [856, 569] on div "inks for Mimaki CJV300-160 plus: Yellow SS21 ink SPC-0501Y" at bounding box center [790, 559] width 610 height 65
paste div
drag, startPoint x: 500, startPoint y: 543, endPoint x: 672, endPoint y: 583, distance: 176.6
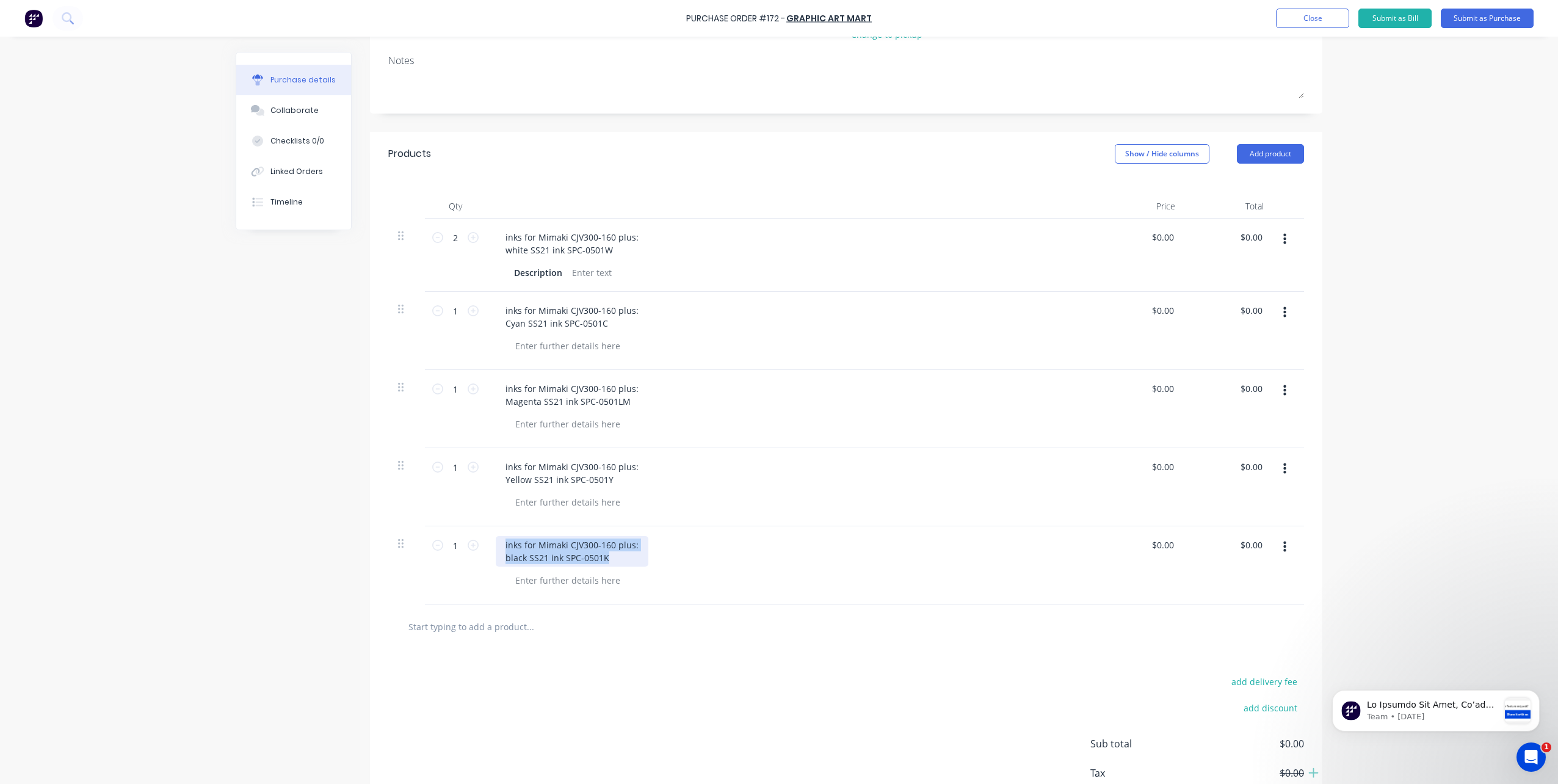
click at [672, 583] on div "inks for Mimaki CJV300-160 plus: black SS21 ink SPC-0501K" at bounding box center [790, 565] width 610 height 78
copy div "inks for Mimaki CJV300-160 plus: black SS21 ink SPC-0501K"
click at [497, 622] on input "text" at bounding box center [530, 626] width 244 height 24
paste input "inks for Mimaki CJV300-160 plus: black SS21 ink SPC-0501K"
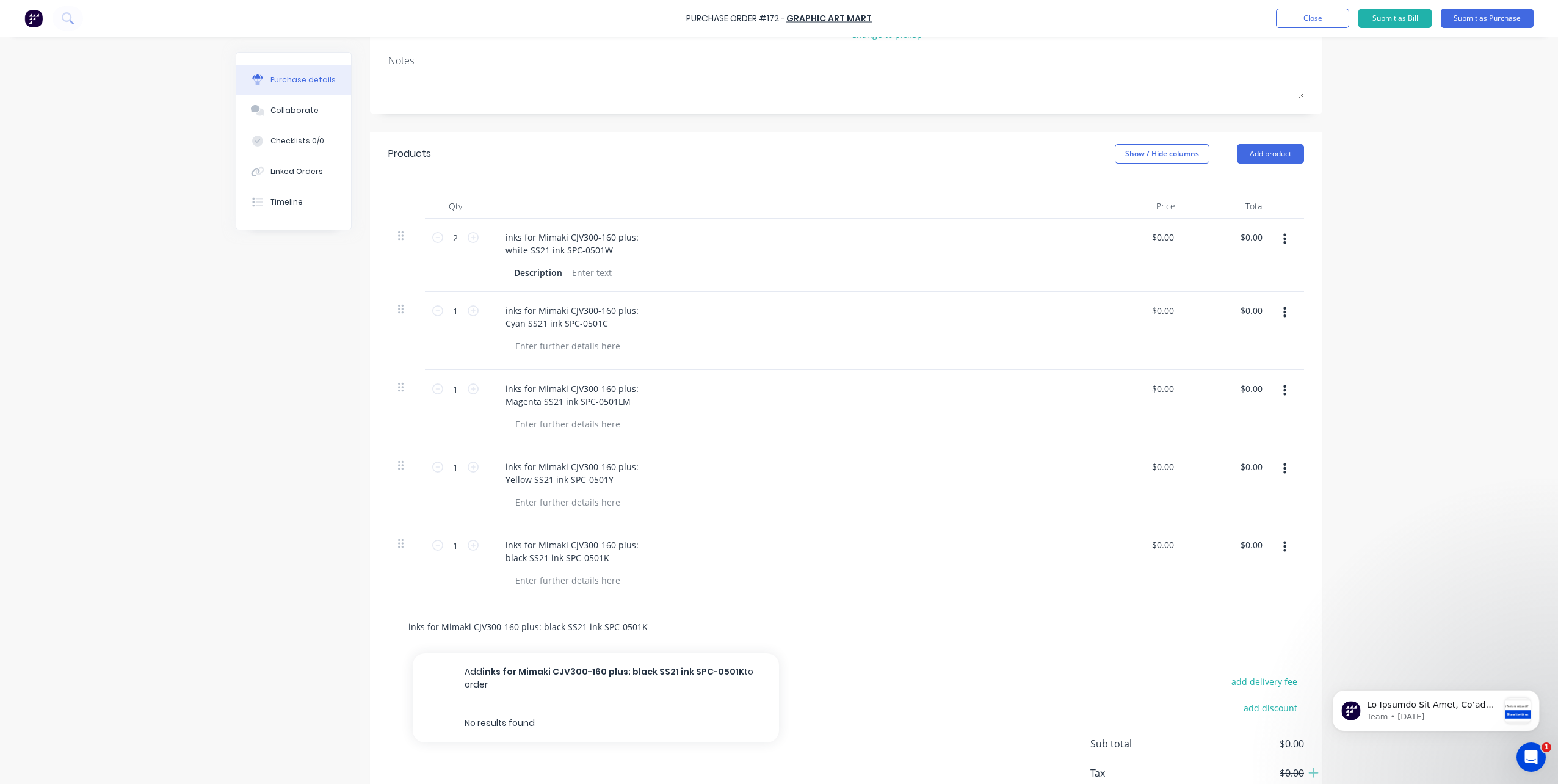
type input "inks for Mimaki CJV300-160 plus: black SS21 ink SPC-0501K"
click at [467, 687] on button "Add inks for Mimaki CJV300-160 plus: black SS21 ink SPC-0501K to order" at bounding box center [595, 678] width 366 height 50
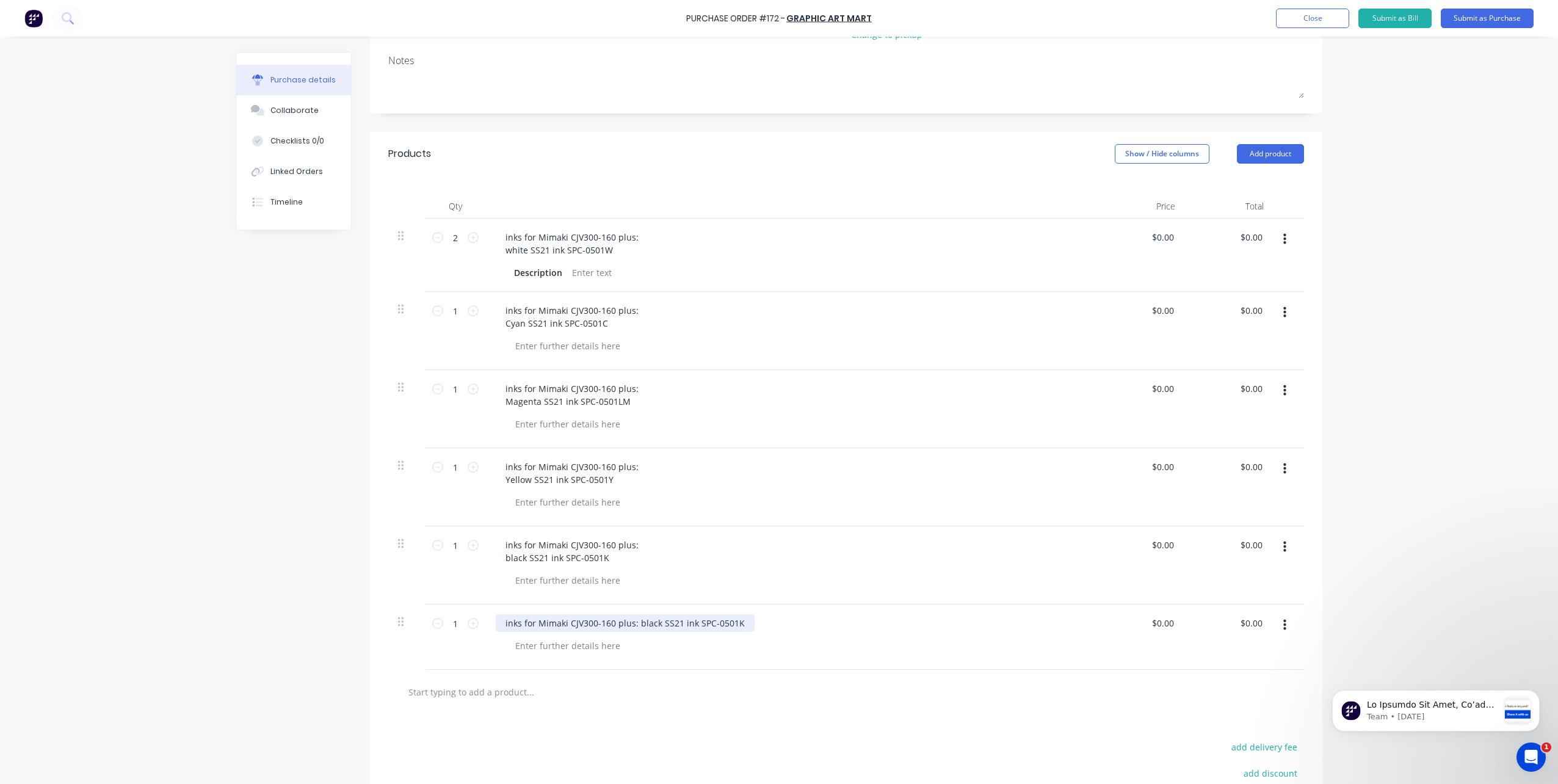
click at [634, 620] on div "inks for Mimaki CJV300-160 plus: black SS21 ink SPC-0501K" at bounding box center [625, 622] width 259 height 18
drag, startPoint x: 629, startPoint y: 624, endPoint x: 815, endPoint y: 650, distance: 187.8
click at [817, 646] on div "inks for Mimaki CJV300-160 plus: black SS21 ink SPC-0501K" at bounding box center [790, 637] width 610 height 65
paste div
drag, startPoint x: 498, startPoint y: 619, endPoint x: 685, endPoint y: 660, distance: 191.4
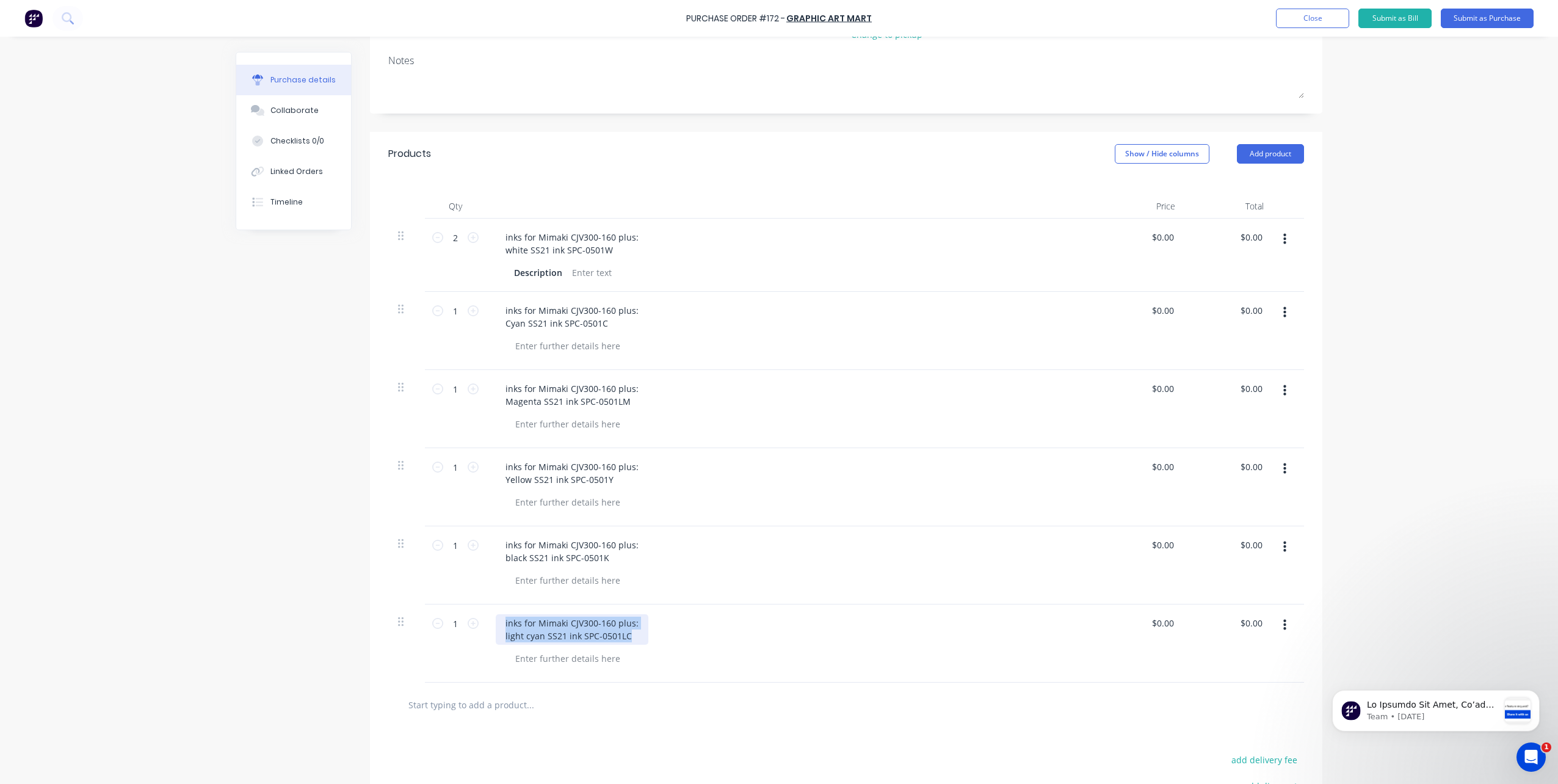
click at [685, 660] on div "inks for Mimaki CJV300-160 plus: light cyan SS21 ink SPC-0501LC" at bounding box center [790, 643] width 610 height 78
copy div "inks for Mimaki CJV300-160 plus: light cyan SS21 ink SPC-0501LC"
click at [498, 710] on input "text" at bounding box center [530, 704] width 244 height 24
paste input "inks for Mimaki CJV300-160 plus: light cyan SS21 ink SPC-0501LC"
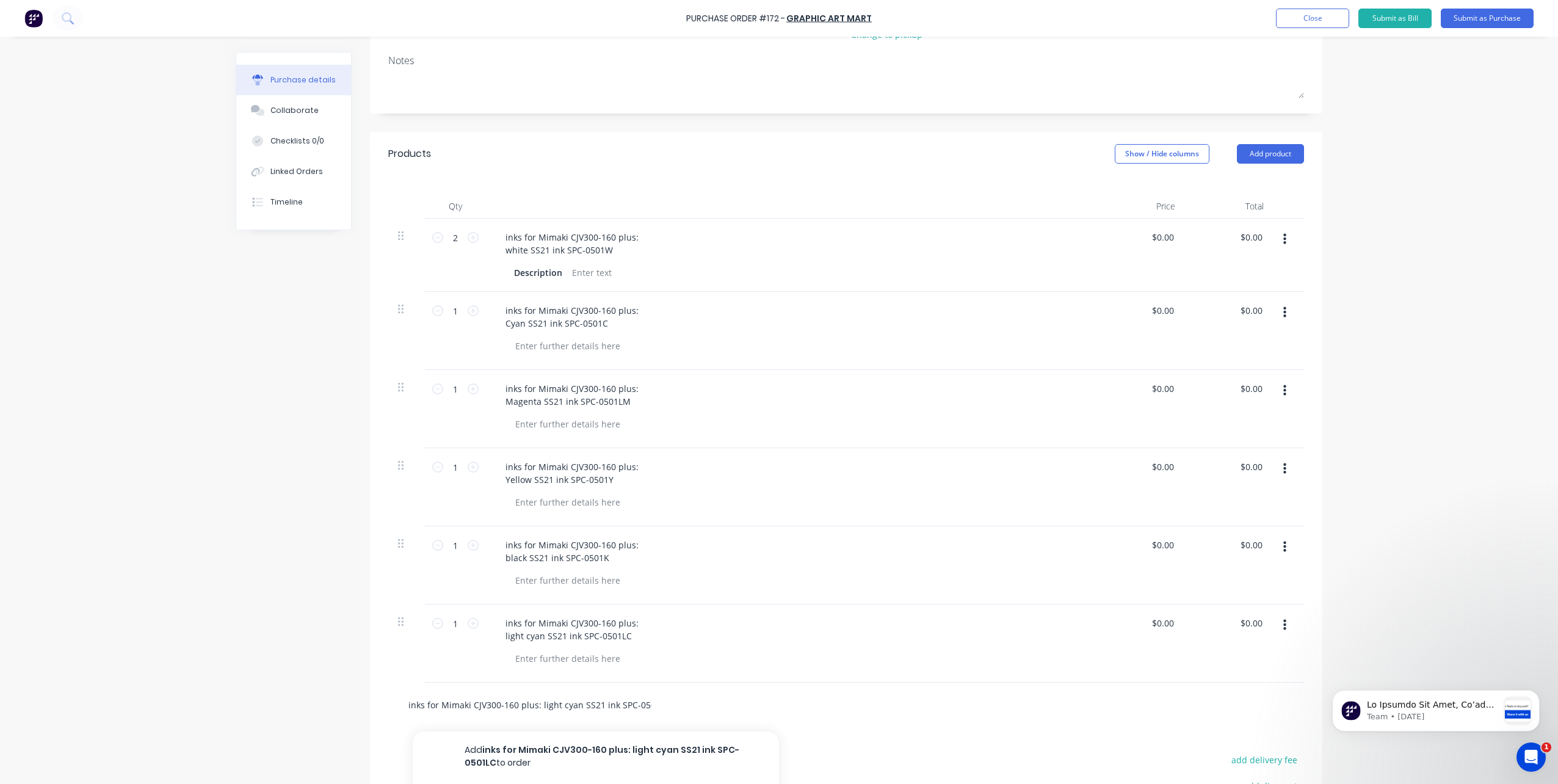
scroll to position [0, 11]
type input "inks for Mimaki CJV300-160 plus: light cyan SS21 ink SPC-0501LC"
click at [467, 758] on button "Add inks for Mimaki CJV300-160 plus: light cyan SS21 ink SPC-0501LC to order" at bounding box center [595, 756] width 366 height 50
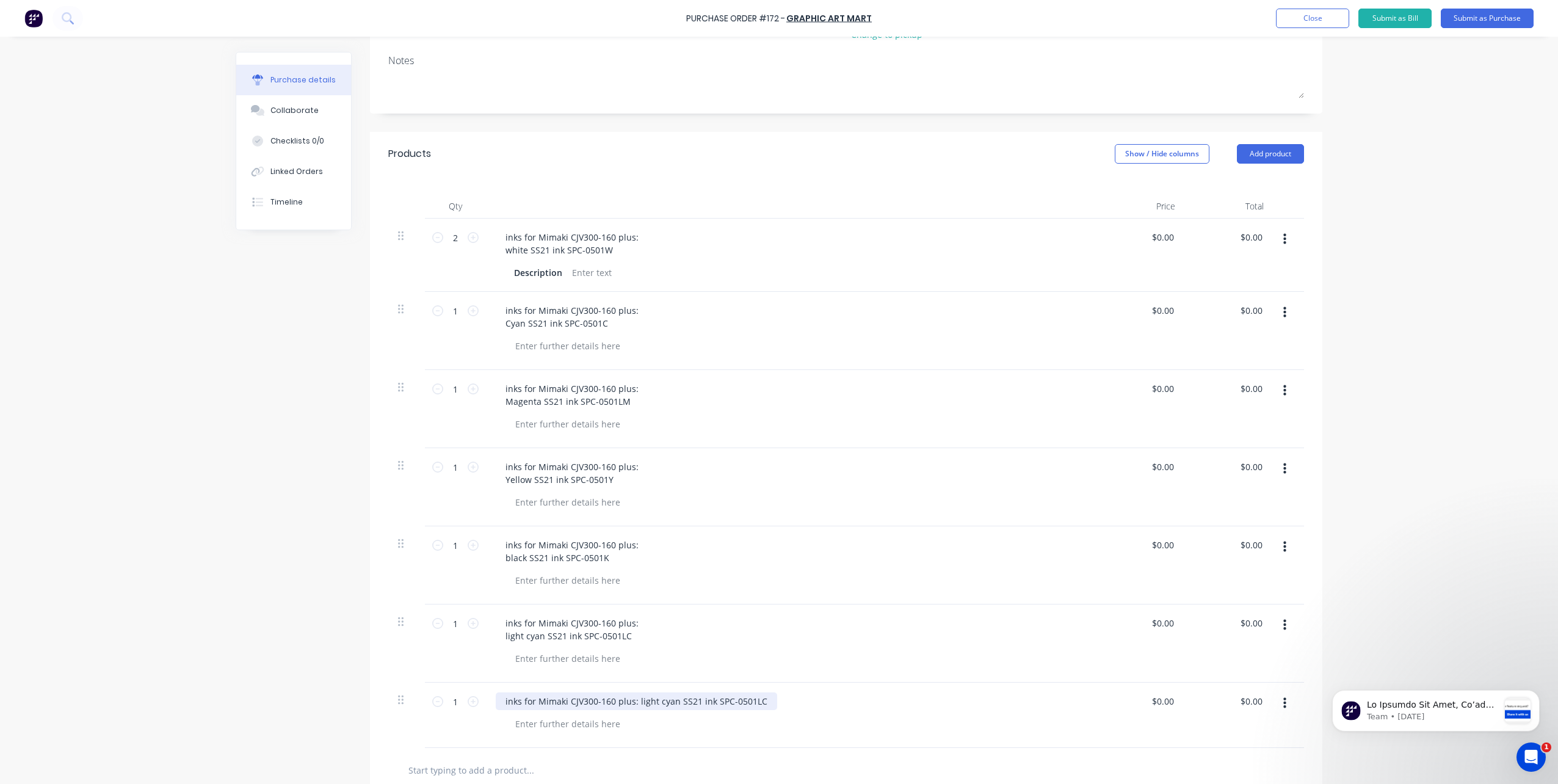
click at [631, 701] on div "inks for Mimaki CJV300-160 plus: light cyan SS21 ink SPC-0501LC" at bounding box center [636, 701] width 281 height 18
drag, startPoint x: 631, startPoint y: 698, endPoint x: 906, endPoint y: 716, distance: 275.6
click at [905, 716] on div "inks for Mimaki CJV300-160 plus: light cyan SS21 ink SPC-0501LC" at bounding box center [790, 715] width 610 height 65
paste div
